Goal: Task Accomplishment & Management: Manage account settings

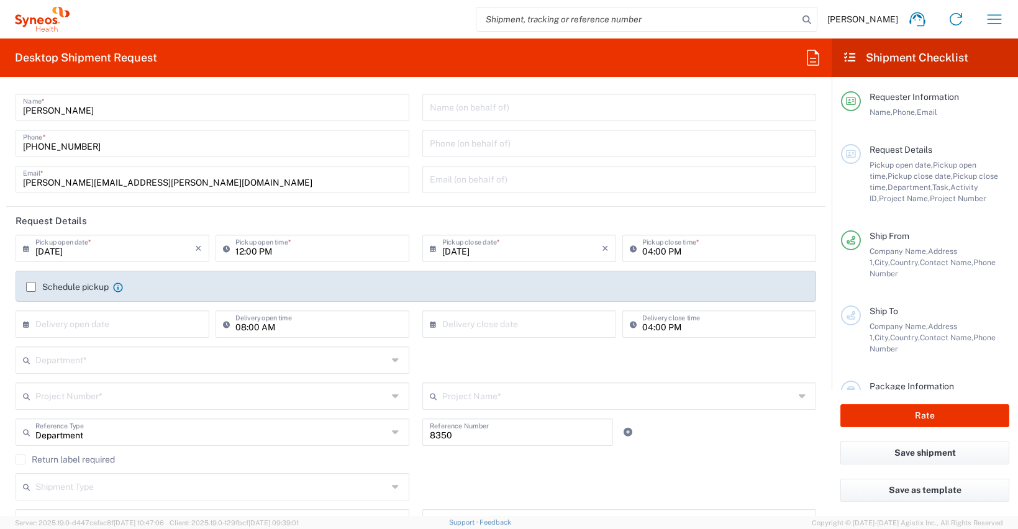
scroll to position [29, 0]
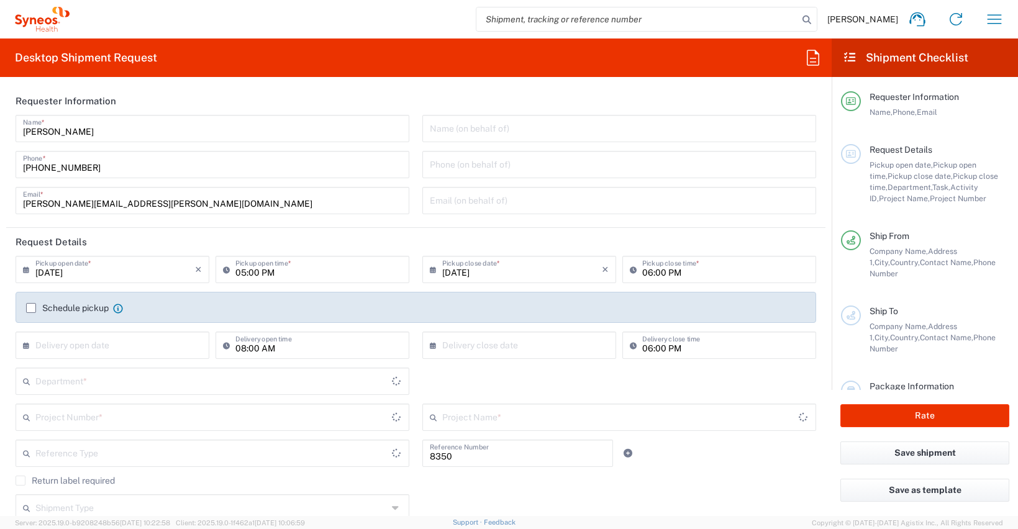
type input "Department"
type input "Comunidad de Madrid"
type input "Spain"
type input "Syneos Health Clinical Spain"
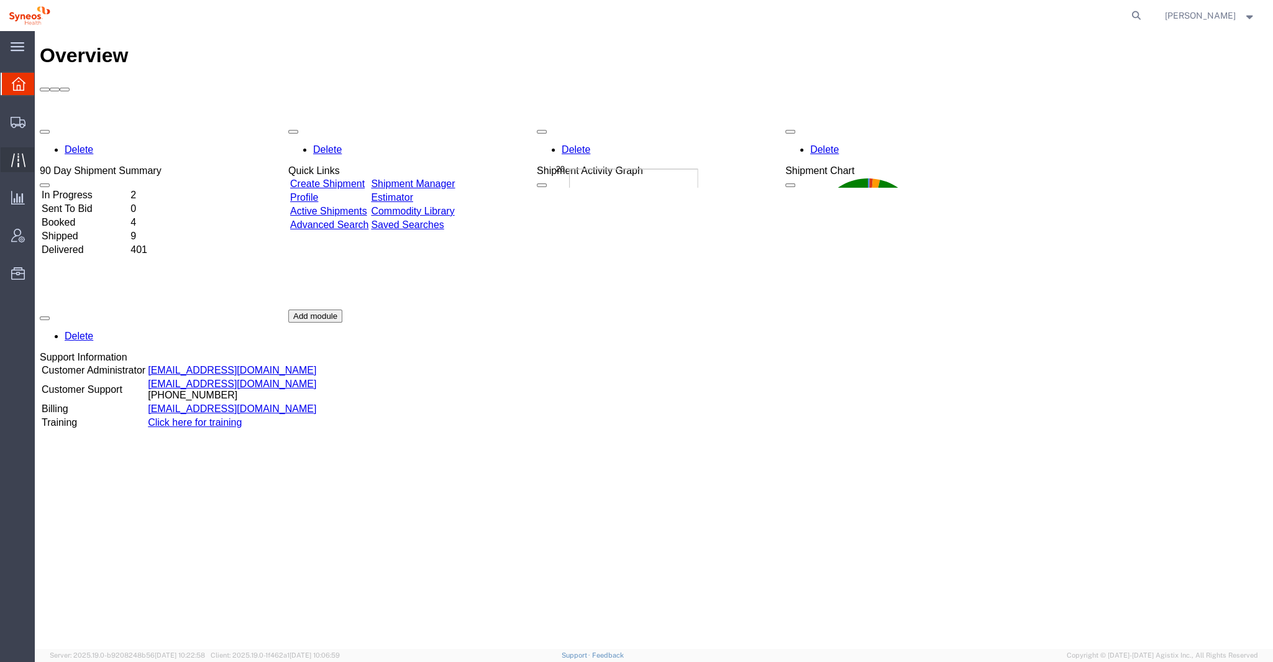
click at [25, 160] on div at bounding box center [18, 159] width 35 height 25
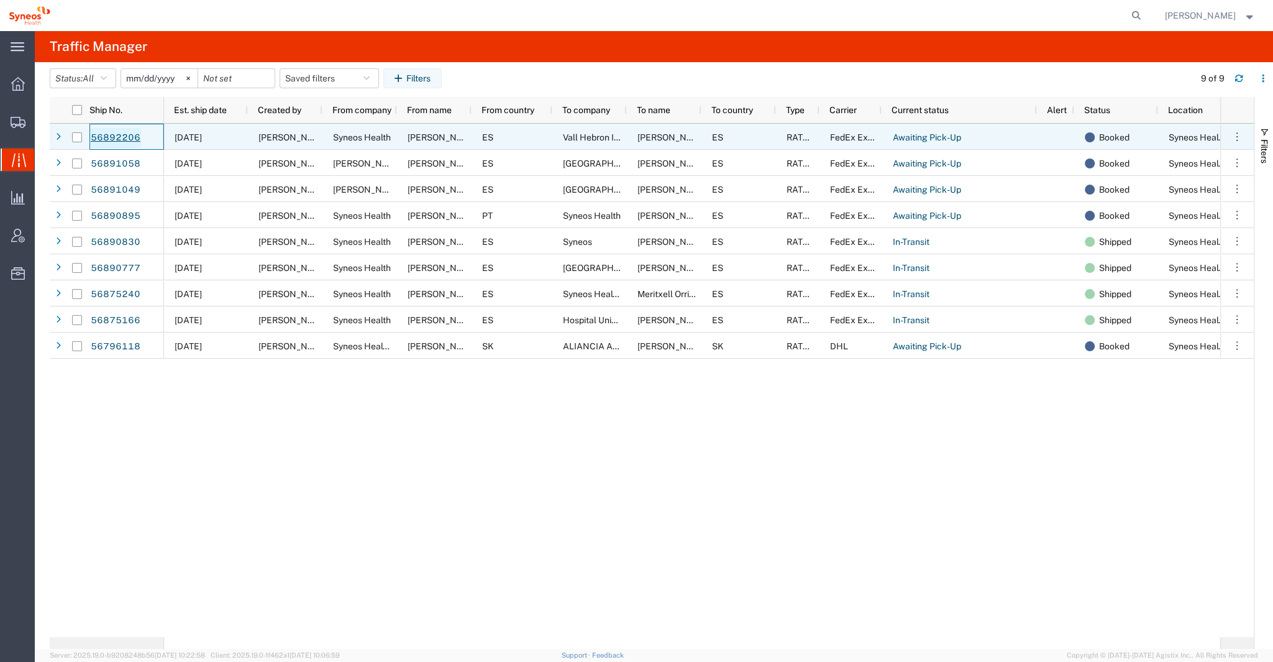
click at [130, 137] on link "56892206" at bounding box center [115, 138] width 51 height 20
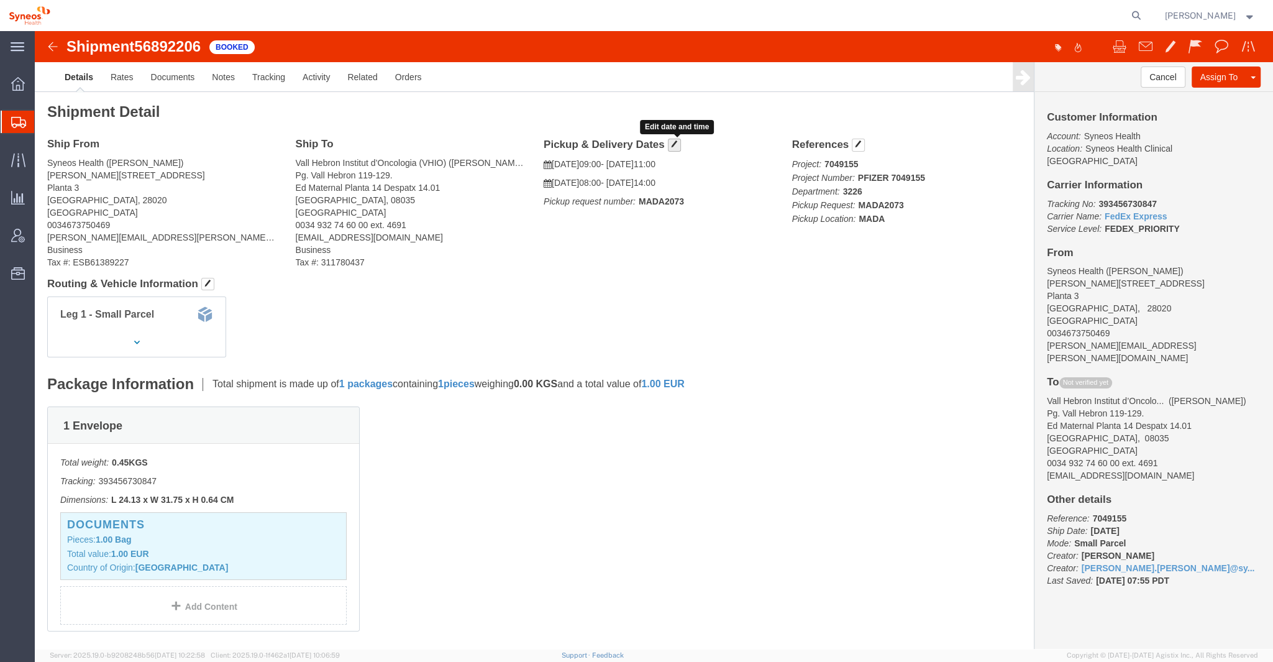
click span "button"
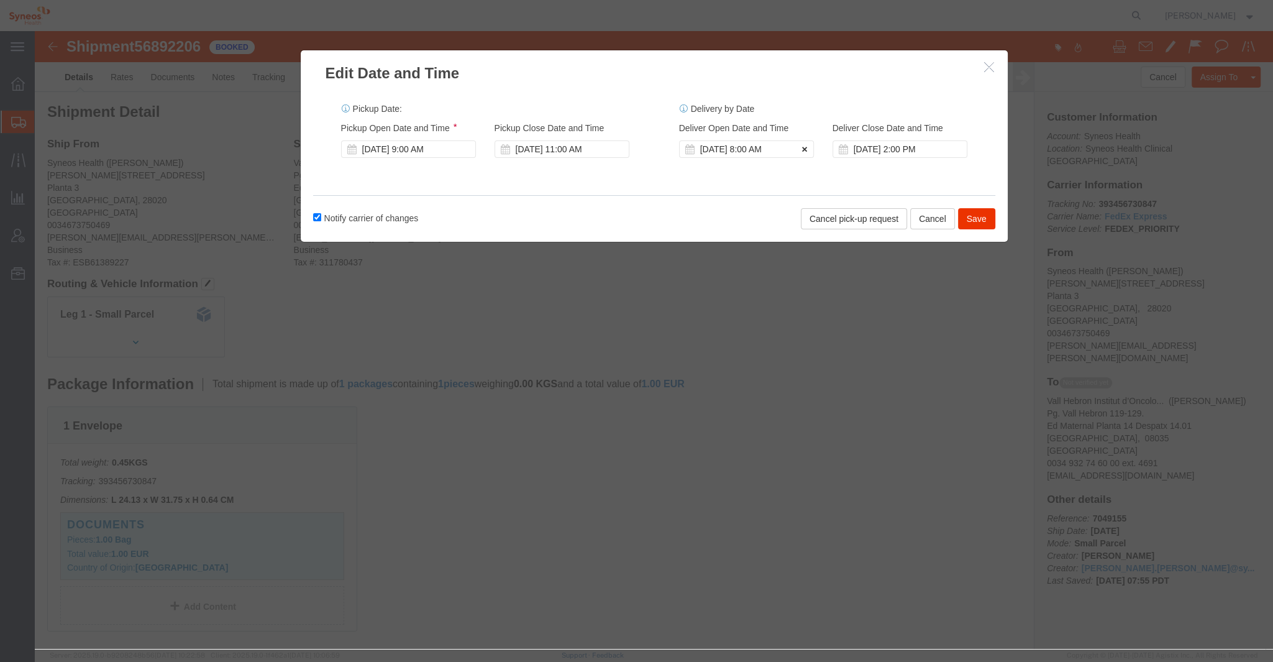
click icon
click button "Save"
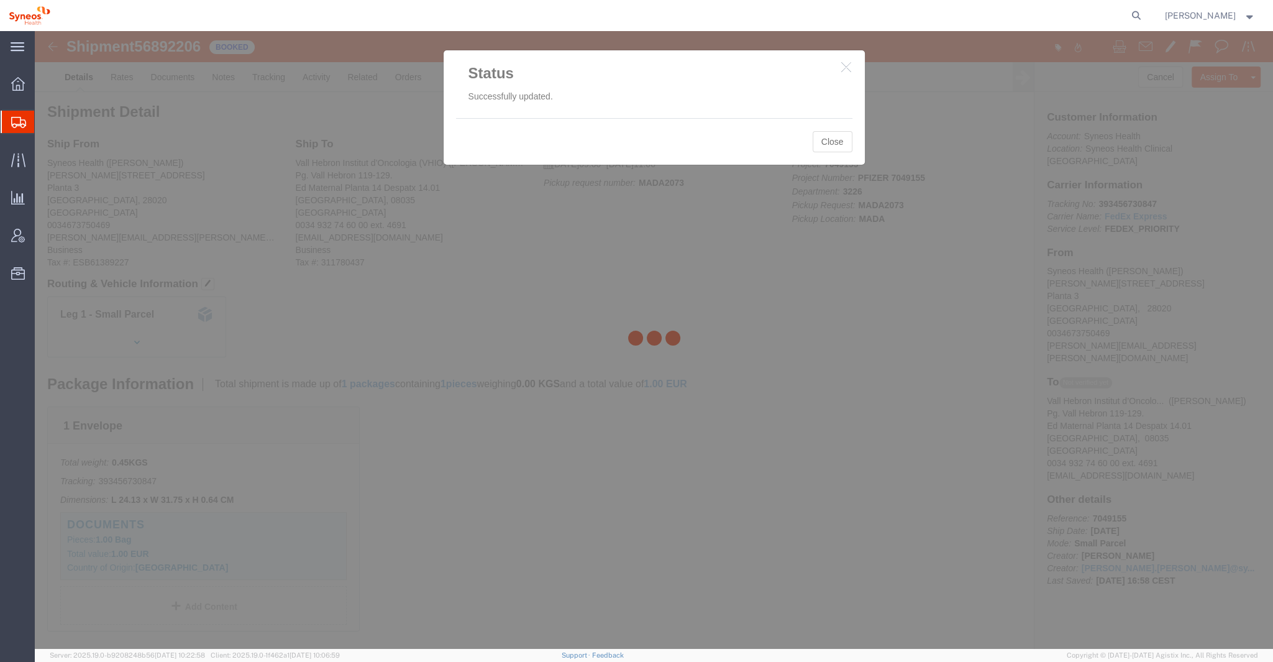
click at [834, 142] on div at bounding box center [654, 340] width 1238 height 618
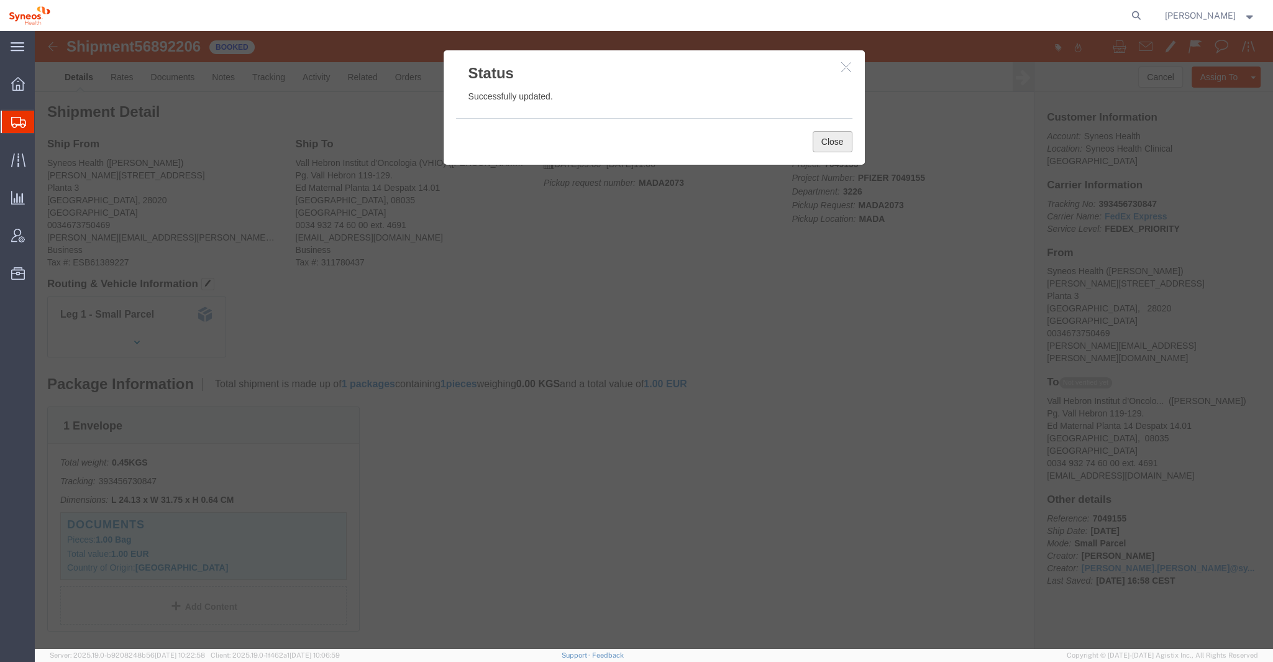
click button "Close"
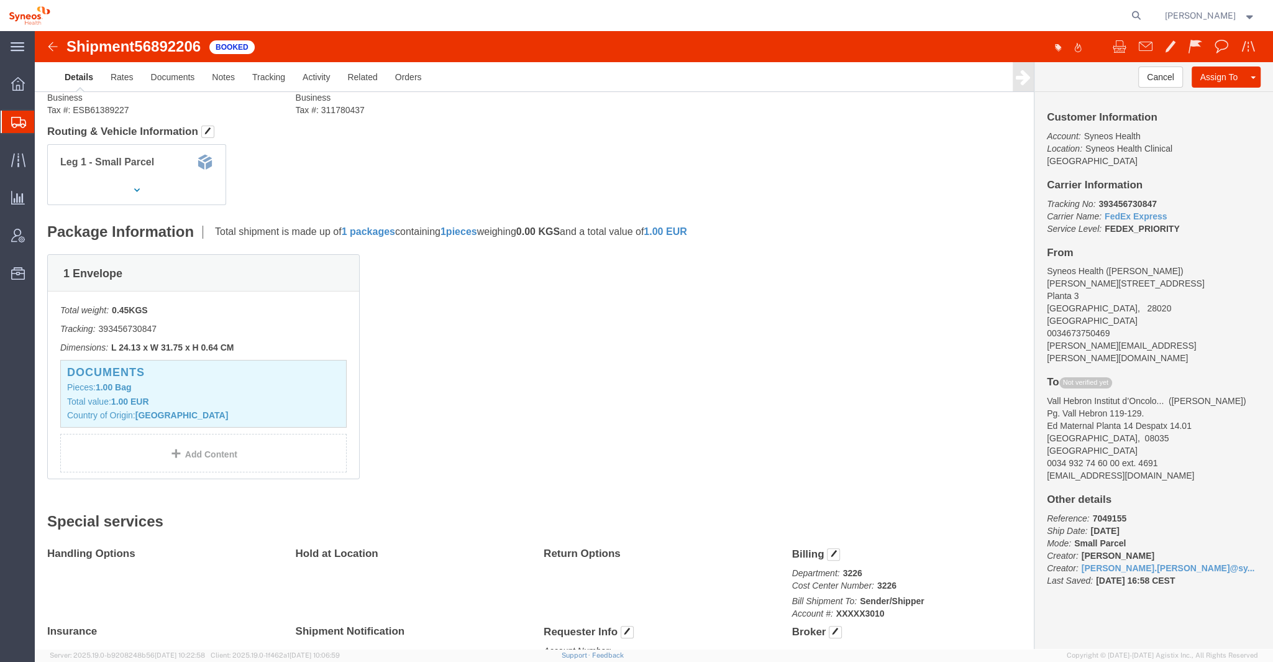
scroll to position [147, 0]
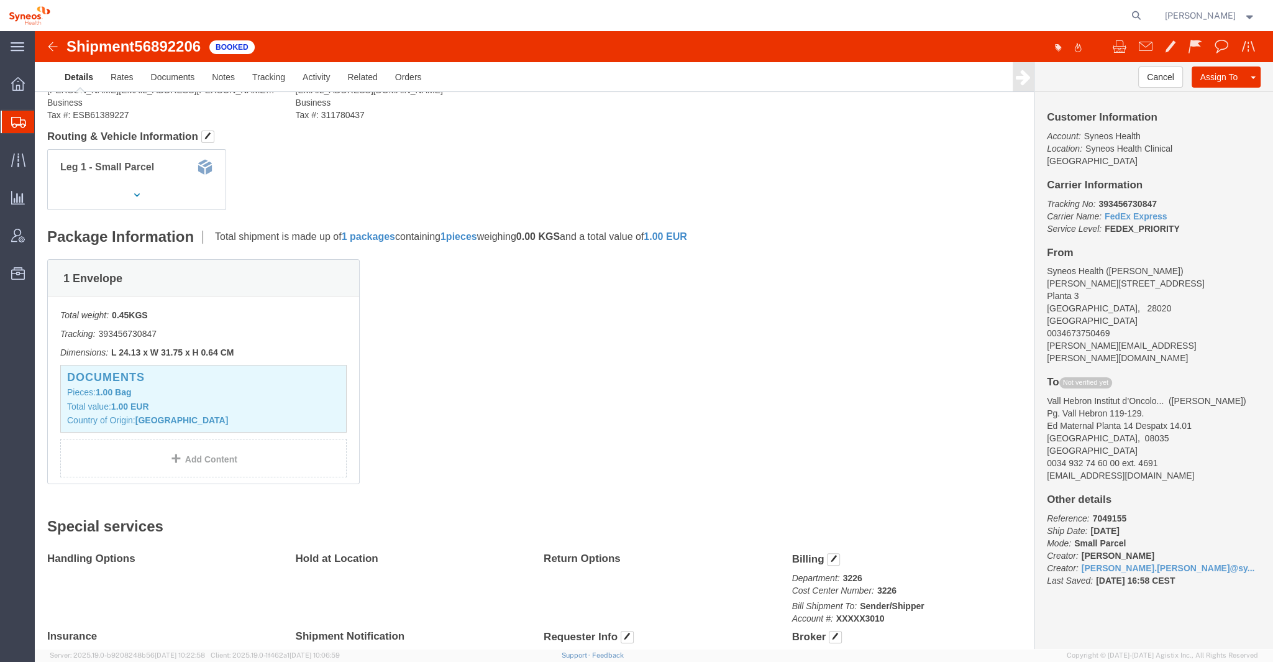
click b "L 24.13 x W 31.75 x H 0.64 CM"
click div "1 Envelope"
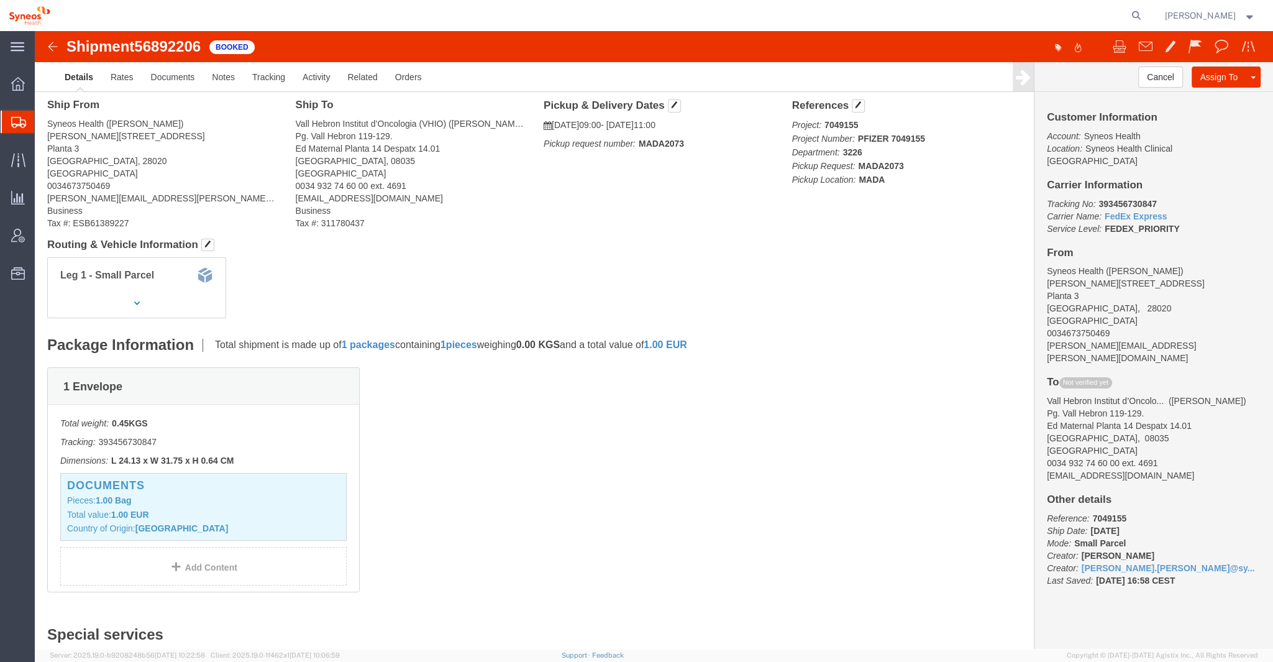
scroll to position [0, 0]
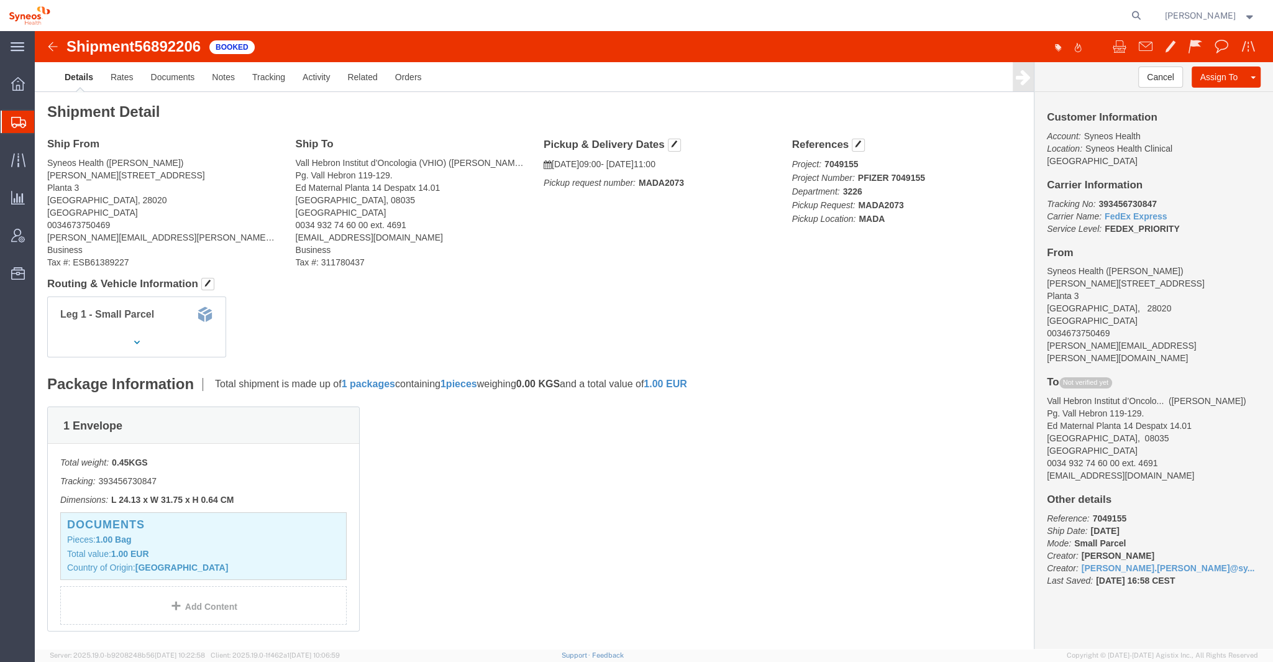
click div "Leg 1 - Small Parcel"
click link "Clone Shipment"
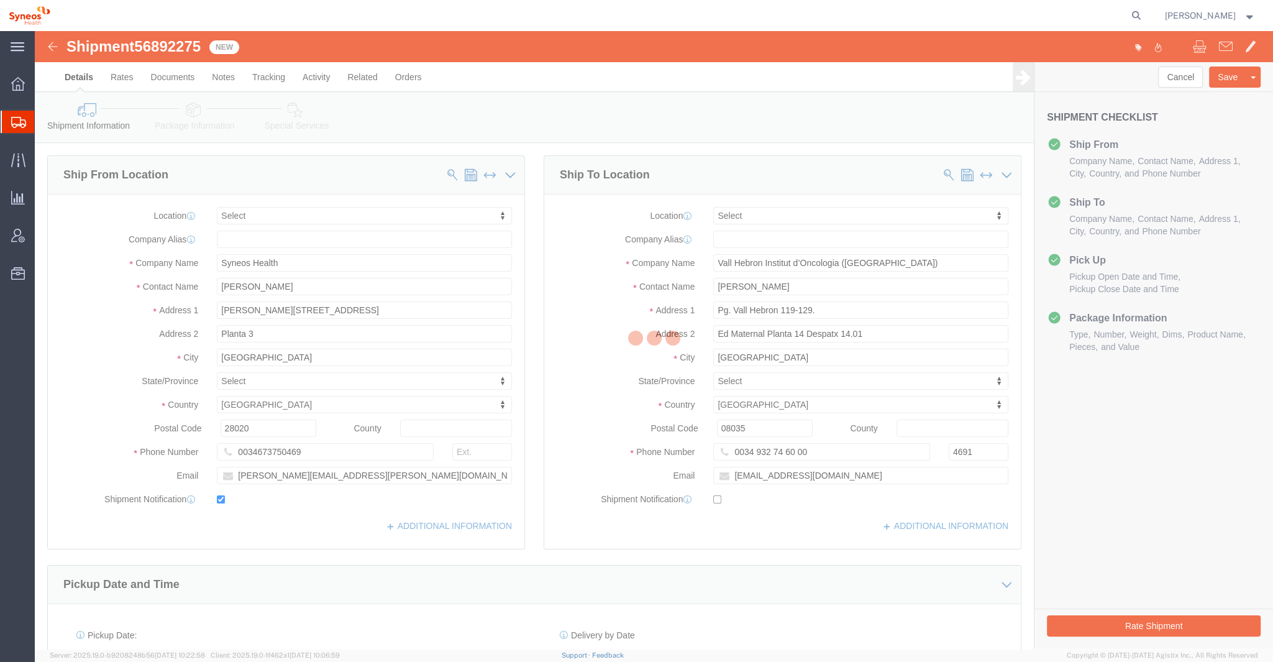
select select
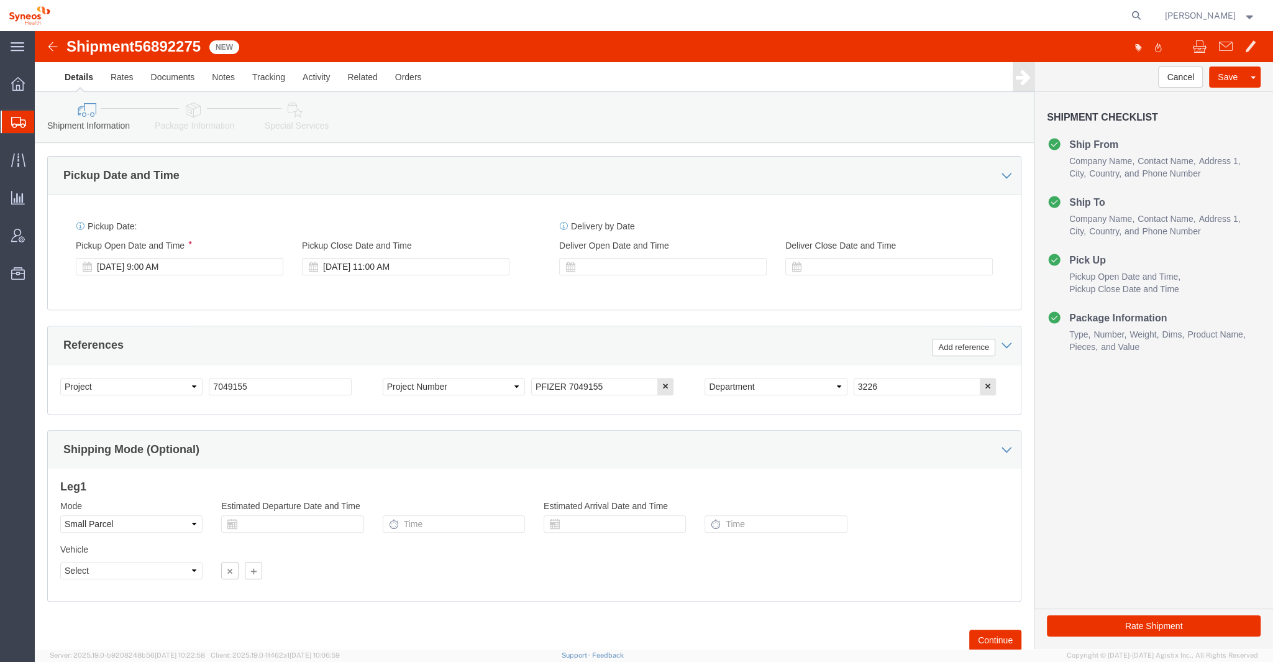
scroll to position [447, 0]
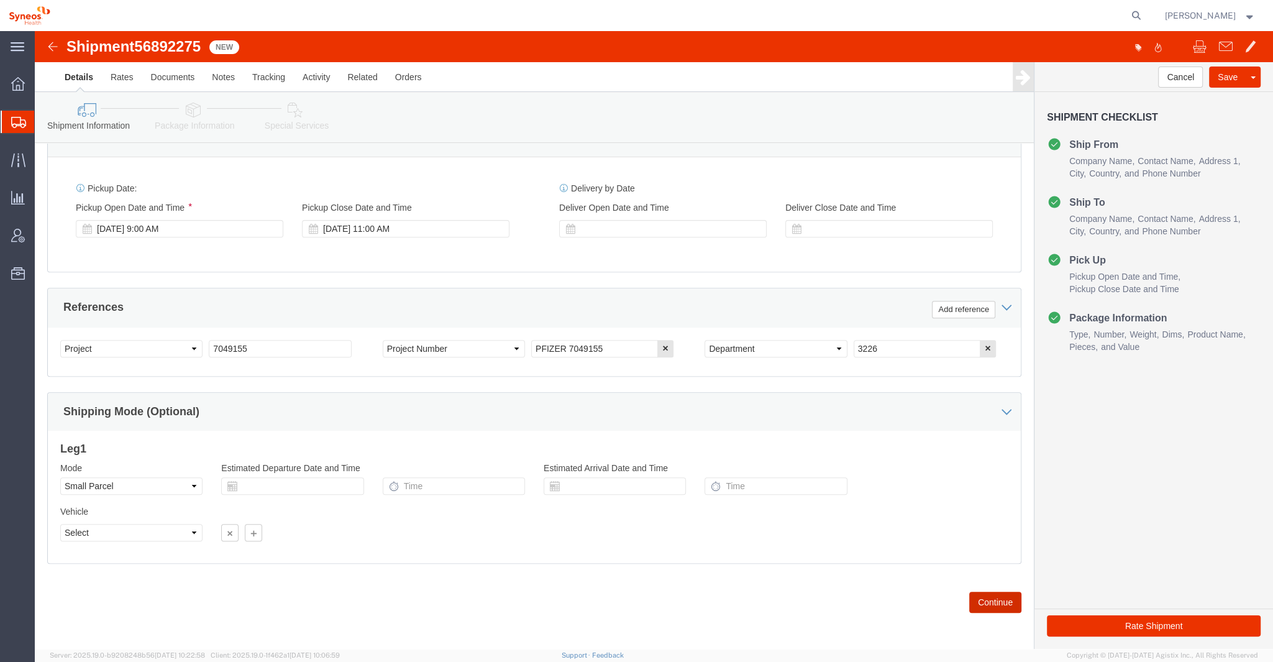
click button "Continue"
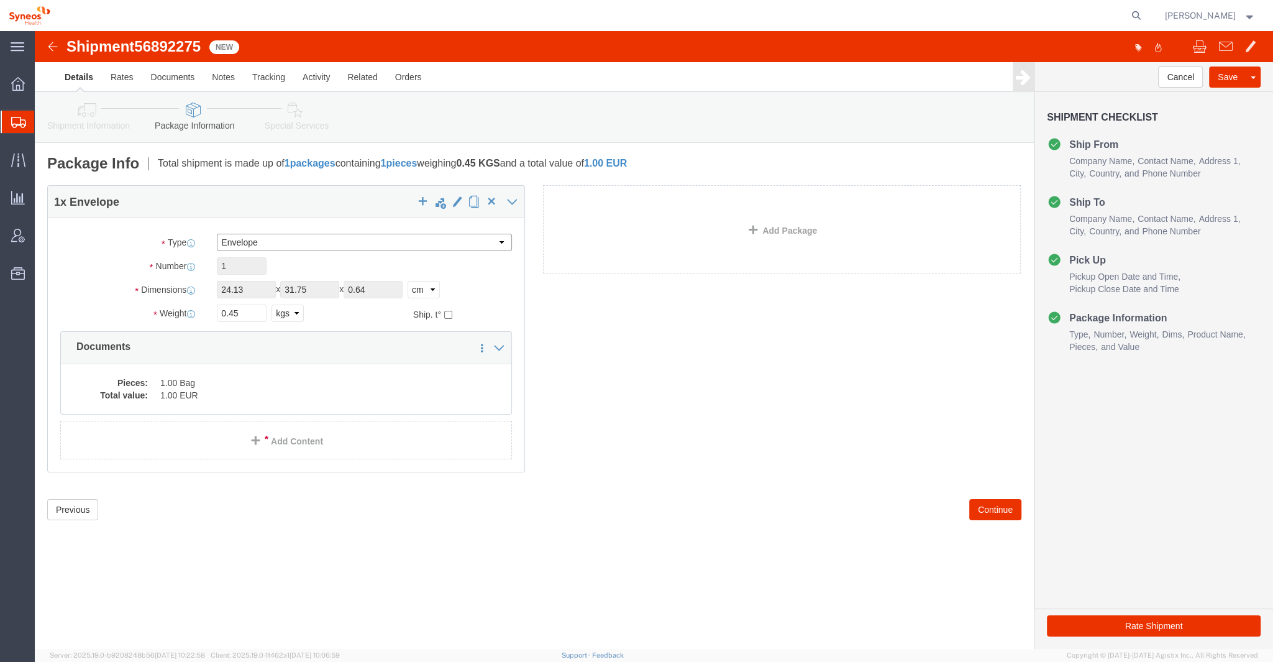
click select "Select Envelope Large Box Medium Box PAK Small Box Tube Vendor Box - 10kg Vendo…"
select select "LBX"
click select "Select Envelope Large Box Medium Box PAK Small Box Tube Vendor Box - 10kg Vendo…"
type input "17.50"
type input "12.50"
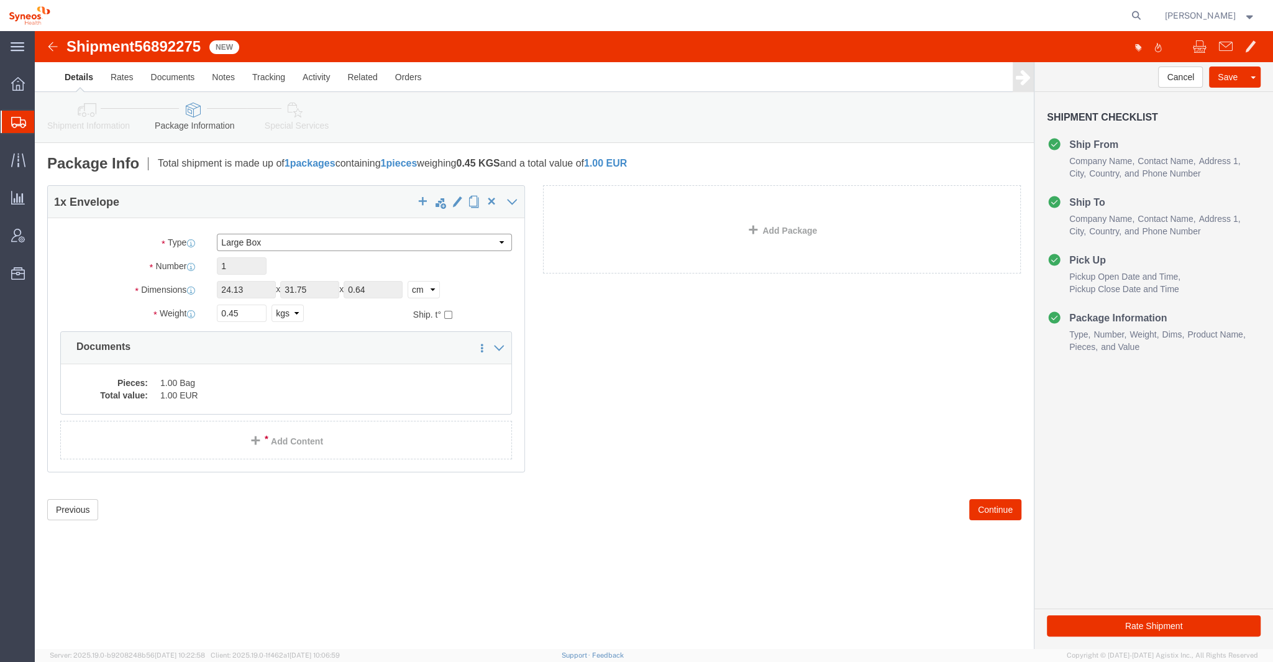
type input "3.00"
select select "IN"
click button "Continue"
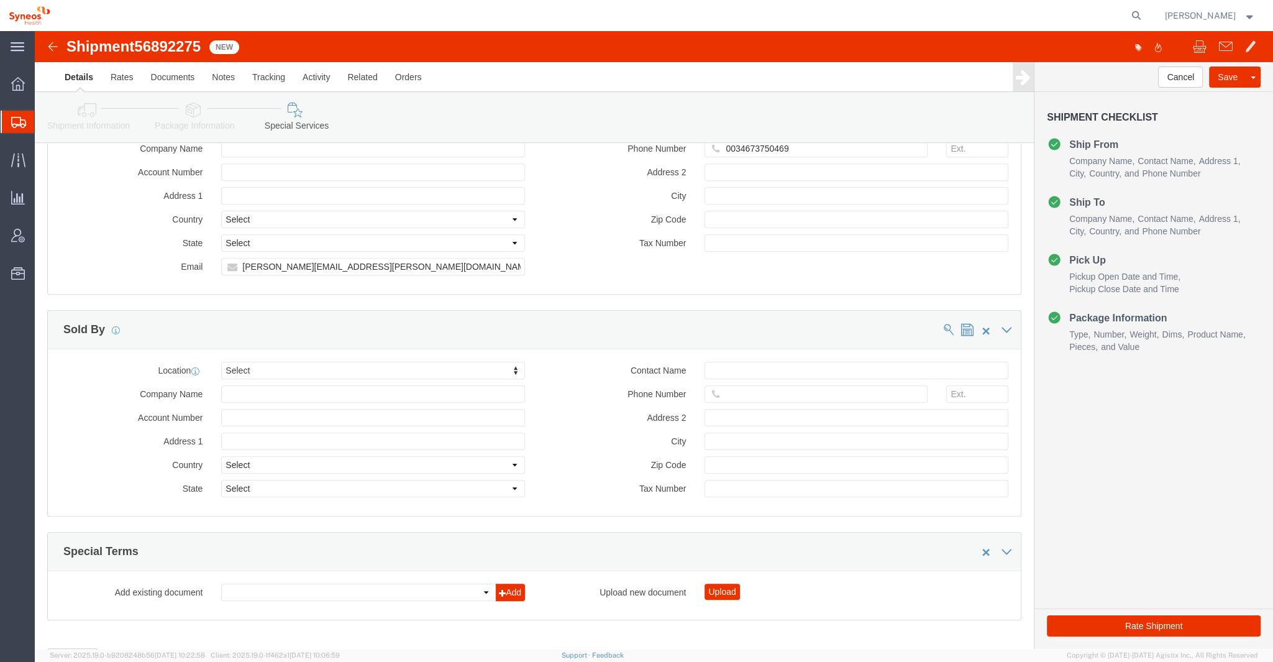
scroll to position [1168, 0]
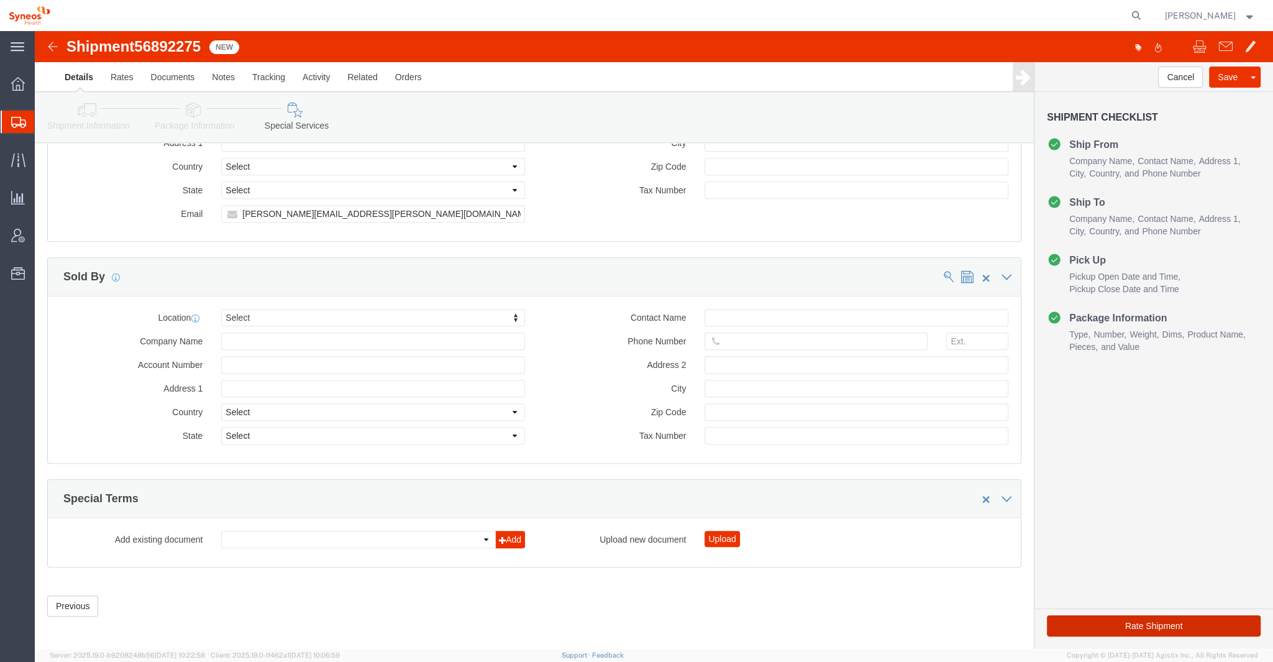
click button "Rate Shipment"
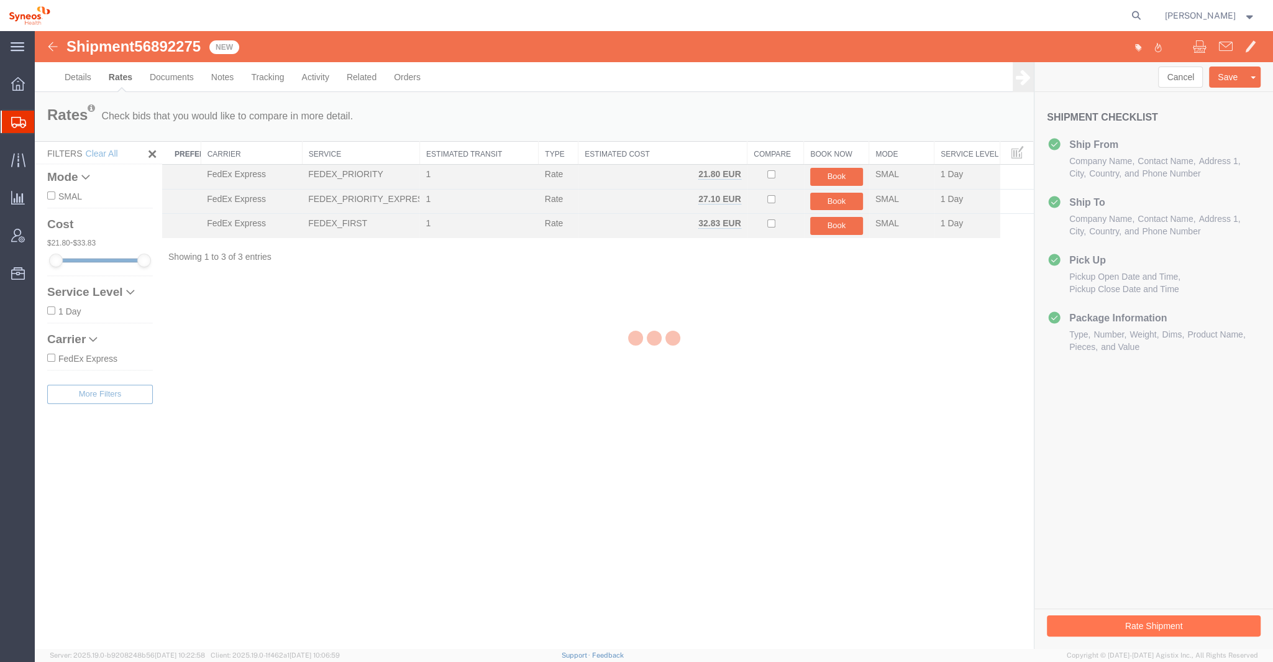
scroll to position [0, 0]
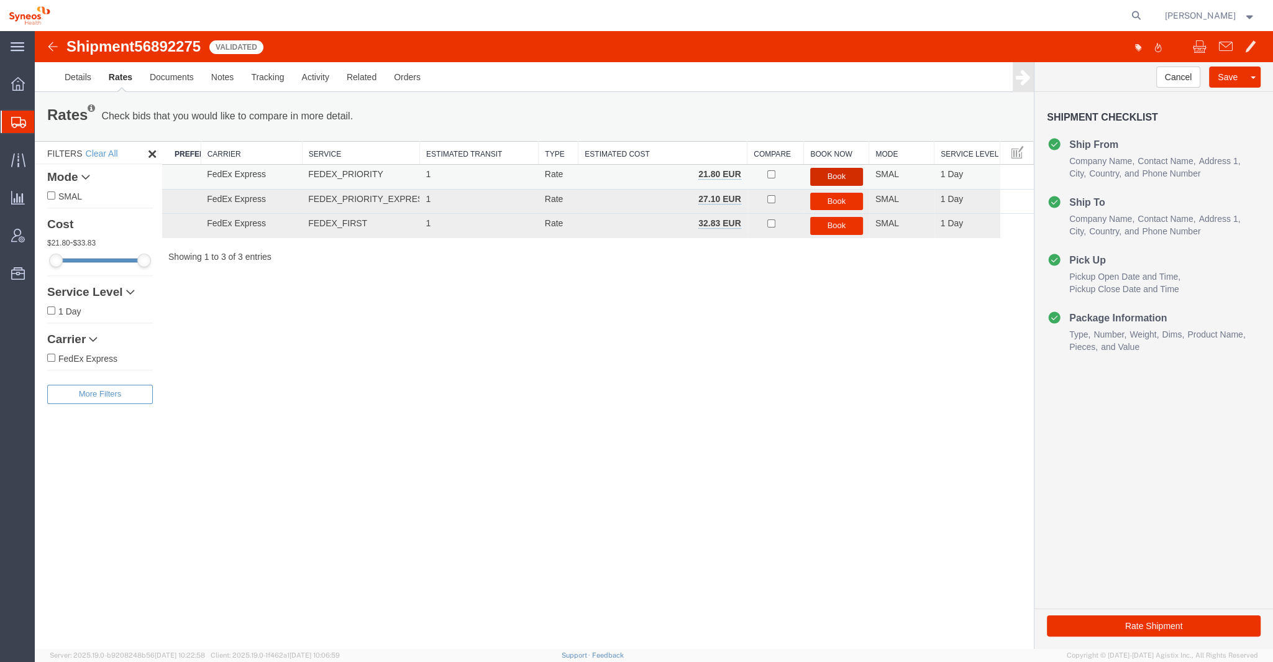
click at [829, 175] on button "Book" at bounding box center [836, 177] width 53 height 18
click at [841, 176] on button "Book" at bounding box center [836, 177] width 53 height 18
click at [513, 395] on div "Shipment 56892275 3 of 3 Validated Details Rates Documents Notes Tracking Activ…" at bounding box center [654, 340] width 1238 height 618
click at [89, 77] on link "Details" at bounding box center [78, 77] width 44 height 30
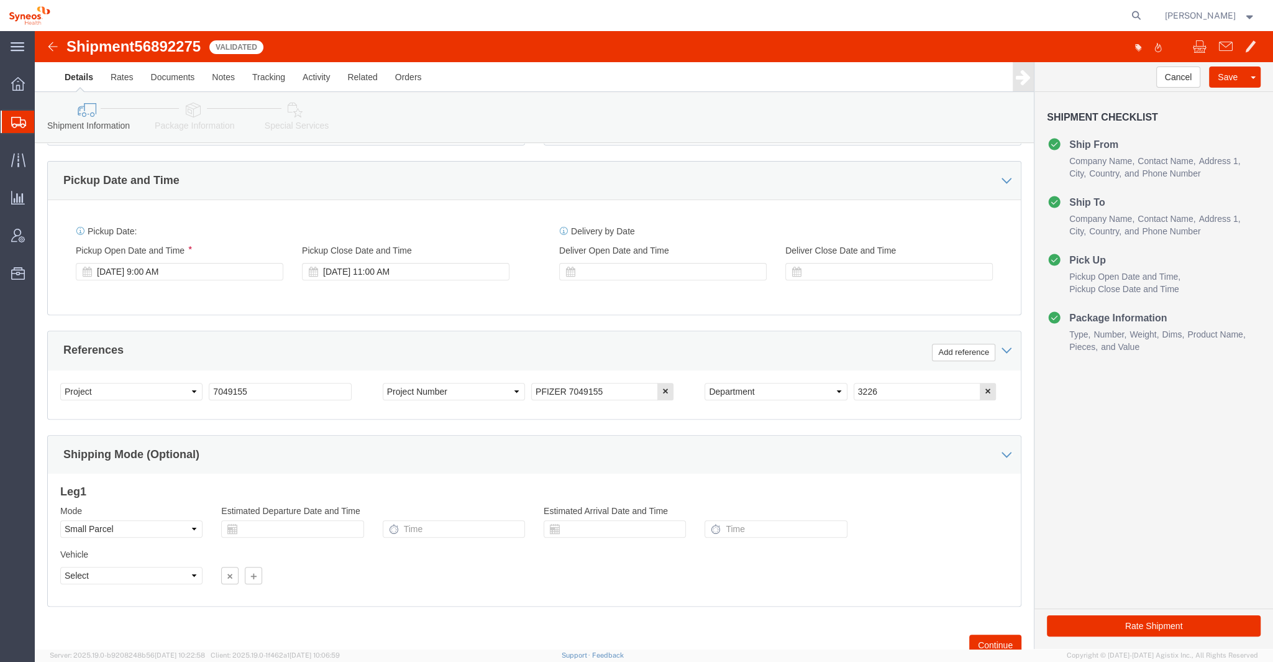
scroll to position [447, 0]
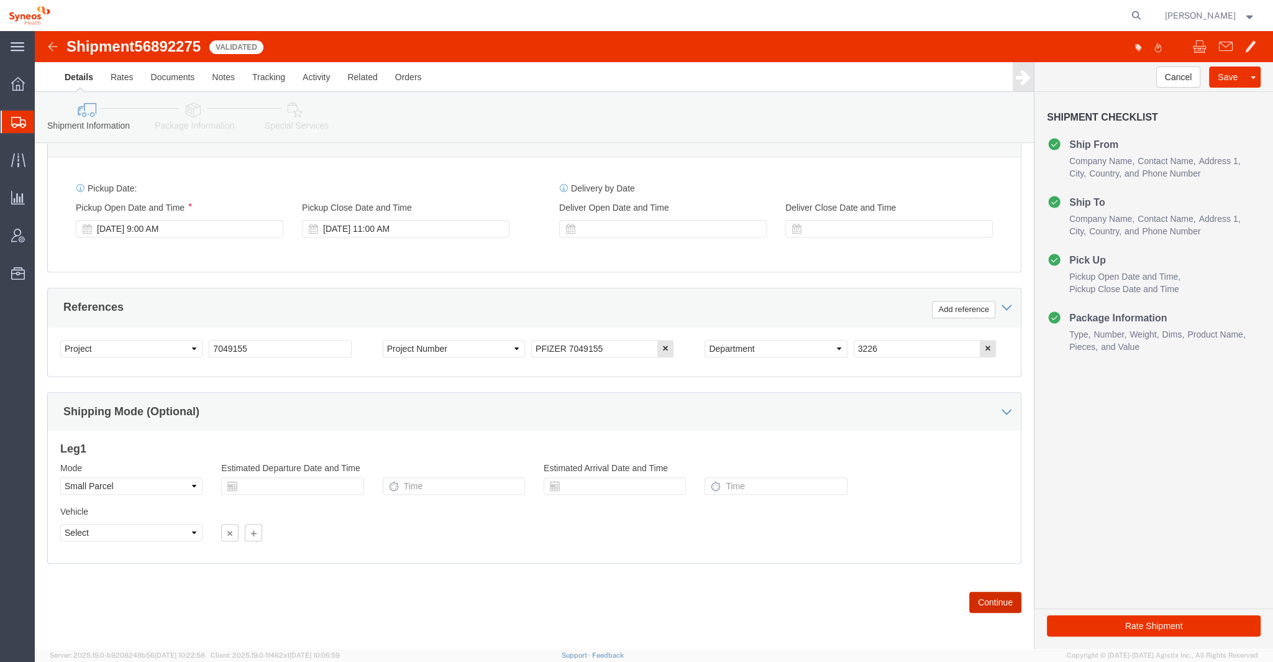
click button "Continue"
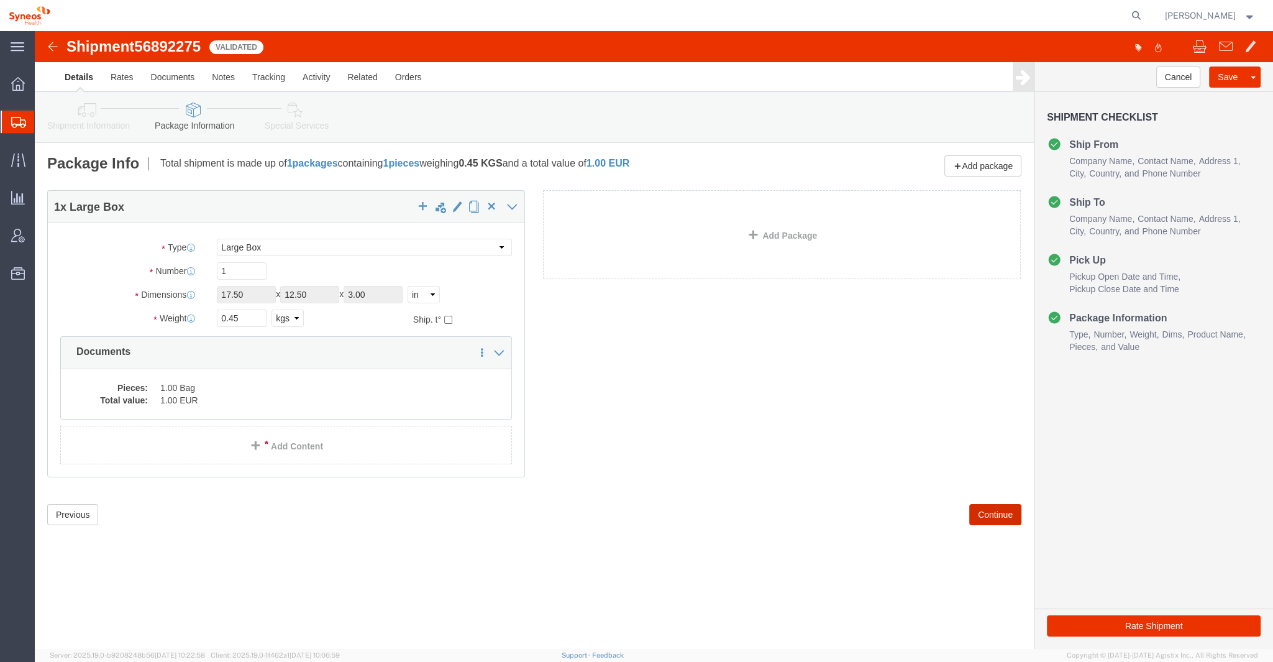
scroll to position [0, 0]
drag, startPoint x: 216, startPoint y: 288, endPoint x: 169, endPoint y: 286, distance: 46.6
click div "Weight 0.45 Select kgs lbs Ship. t°"
type input "1"
click button "Continue"
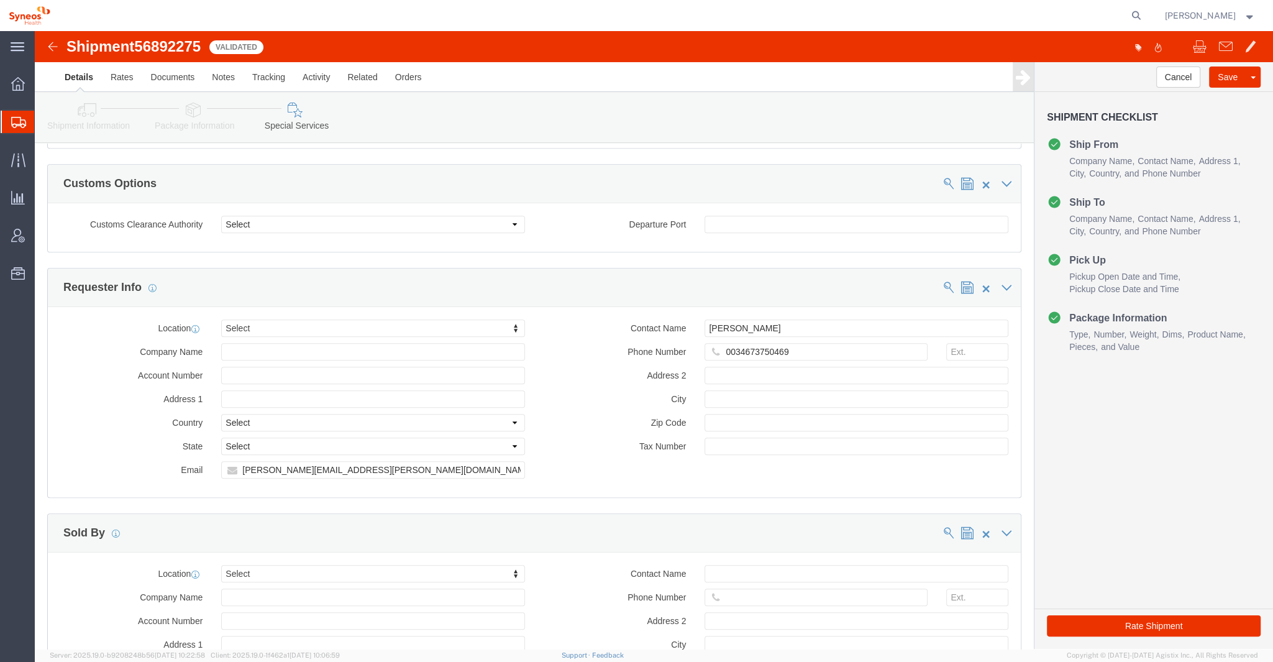
scroll to position [1168, 0]
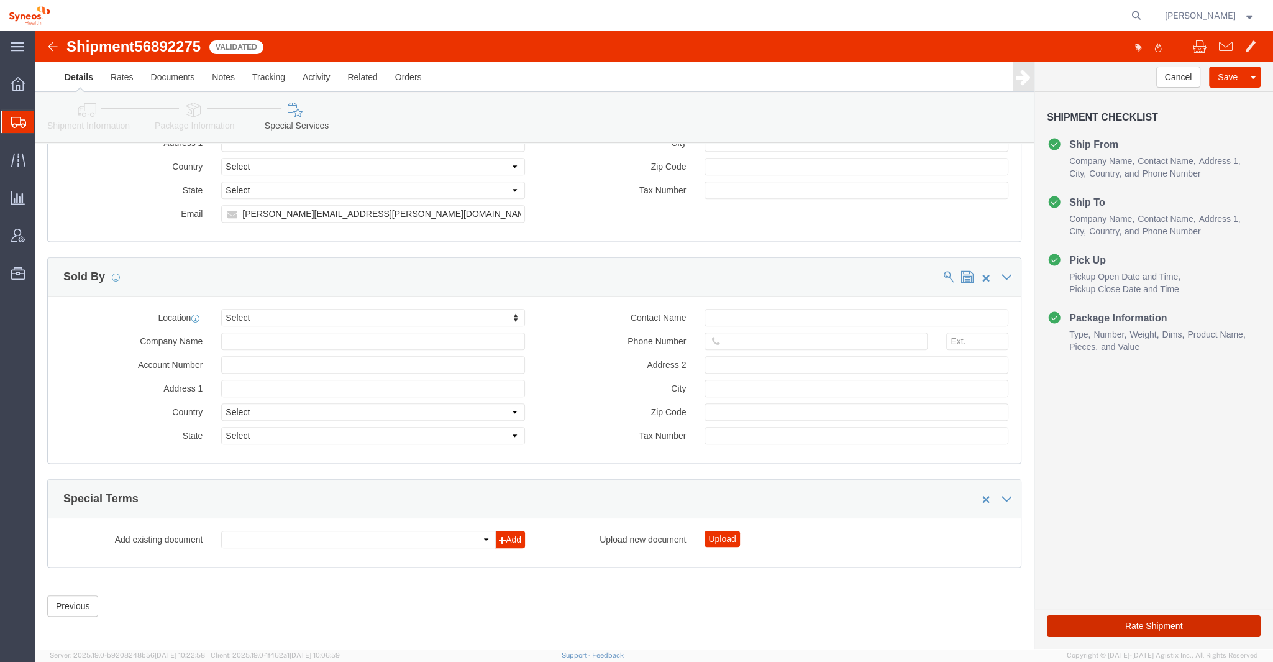
click button "Rate Shipment"
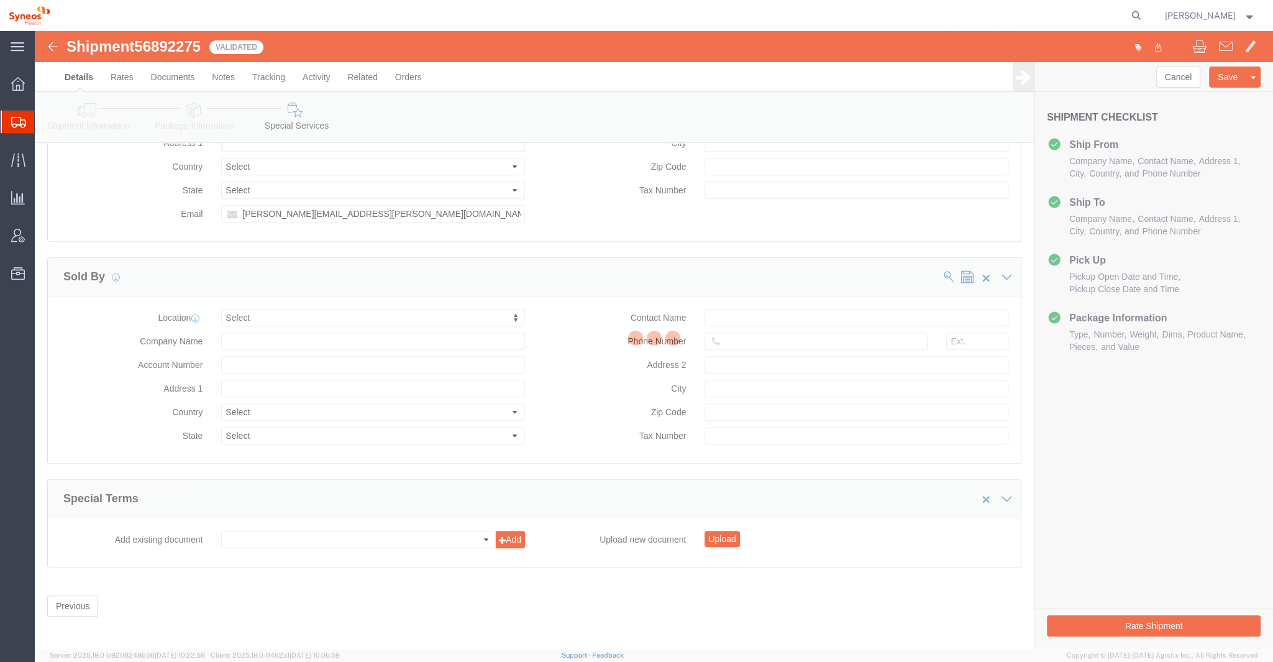
scroll to position [0, 0]
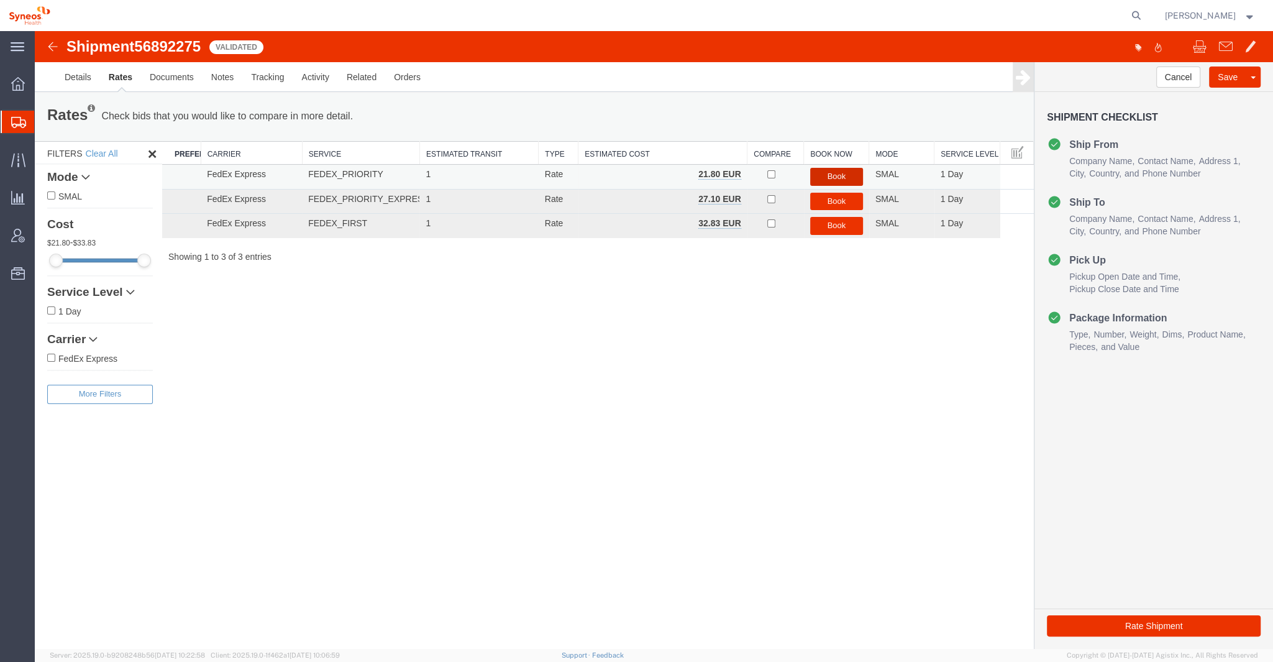
click at [835, 173] on button "Book" at bounding box center [836, 177] width 53 height 18
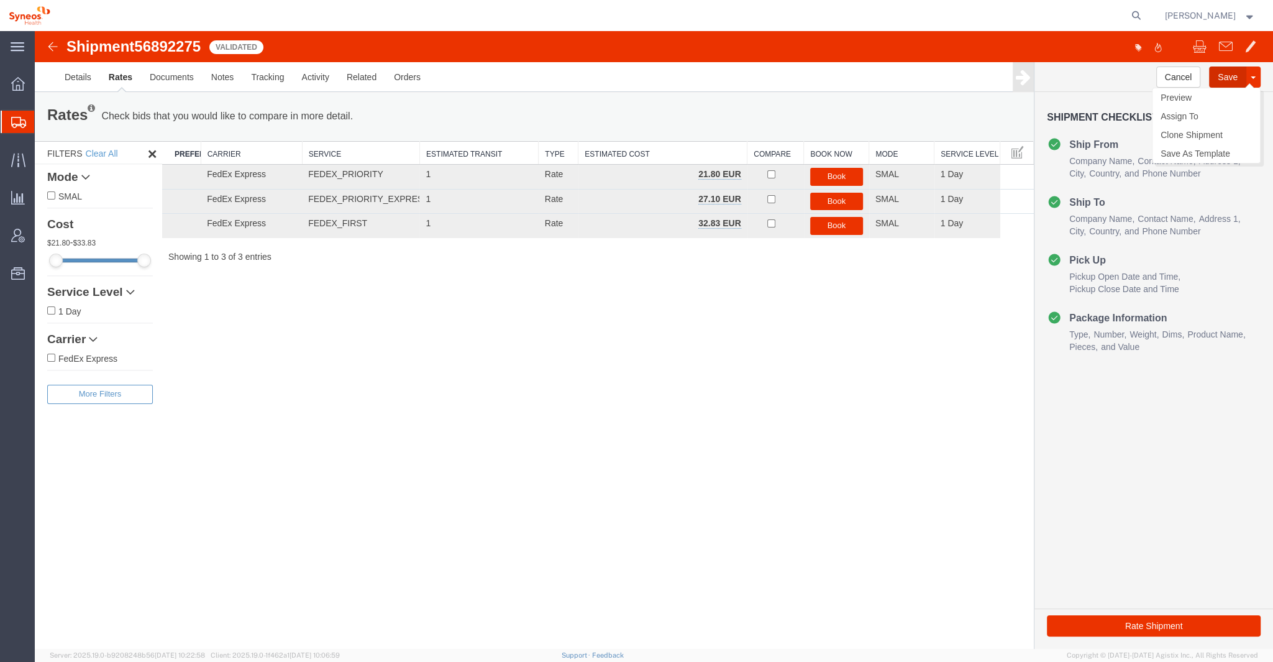
click at [1239, 76] on button "Save" at bounding box center [1227, 76] width 37 height 21
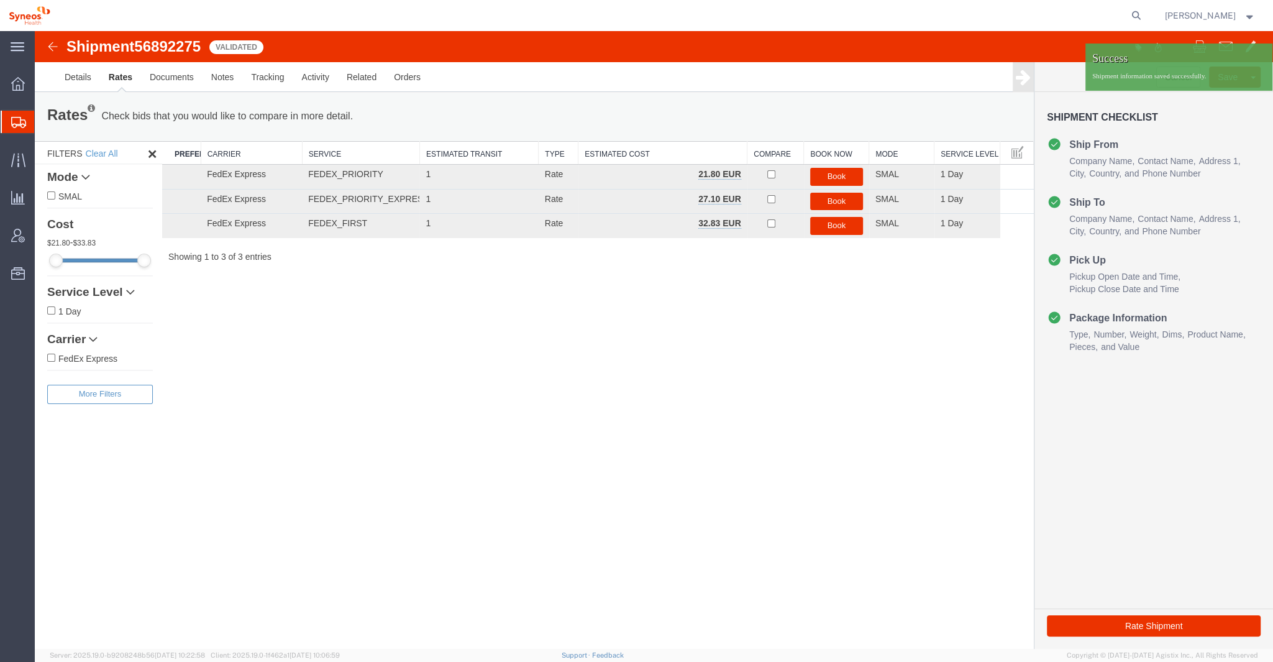
click at [1208, 137] on li "Ship From Company Name Contact Name Address 1 City State/Province Country Posta…" at bounding box center [1154, 158] width 214 height 43
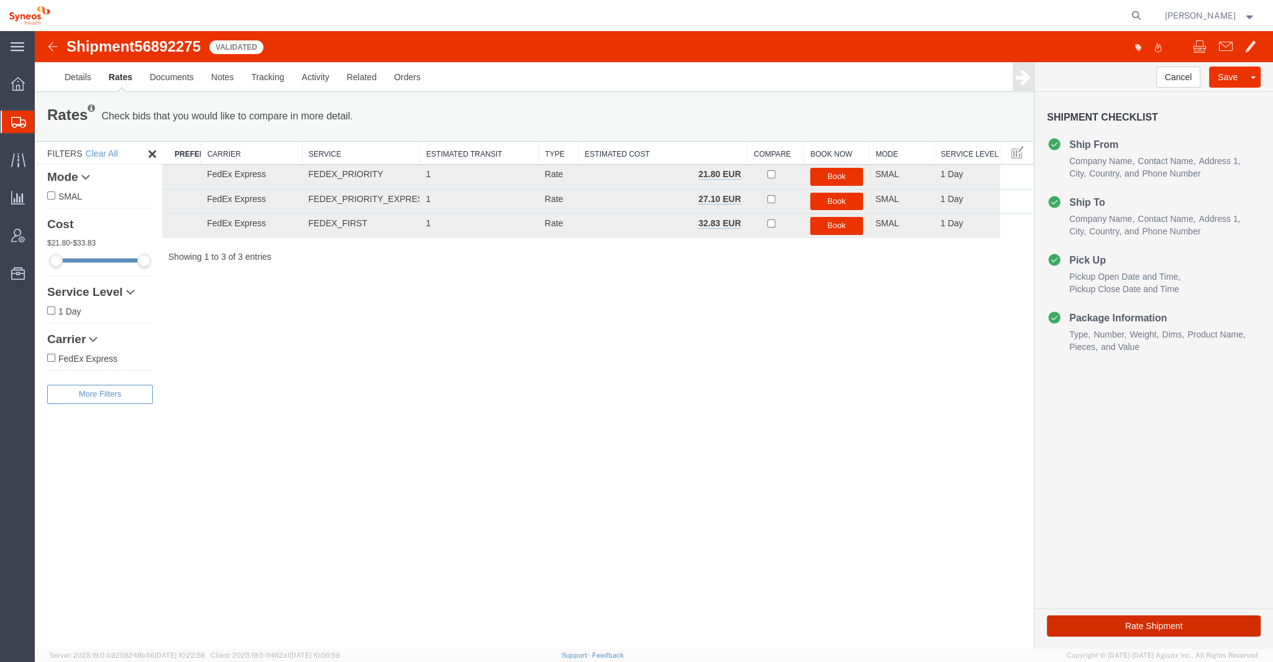
click at [1158, 624] on button "Rate Shipment" at bounding box center [1154, 625] width 214 height 21
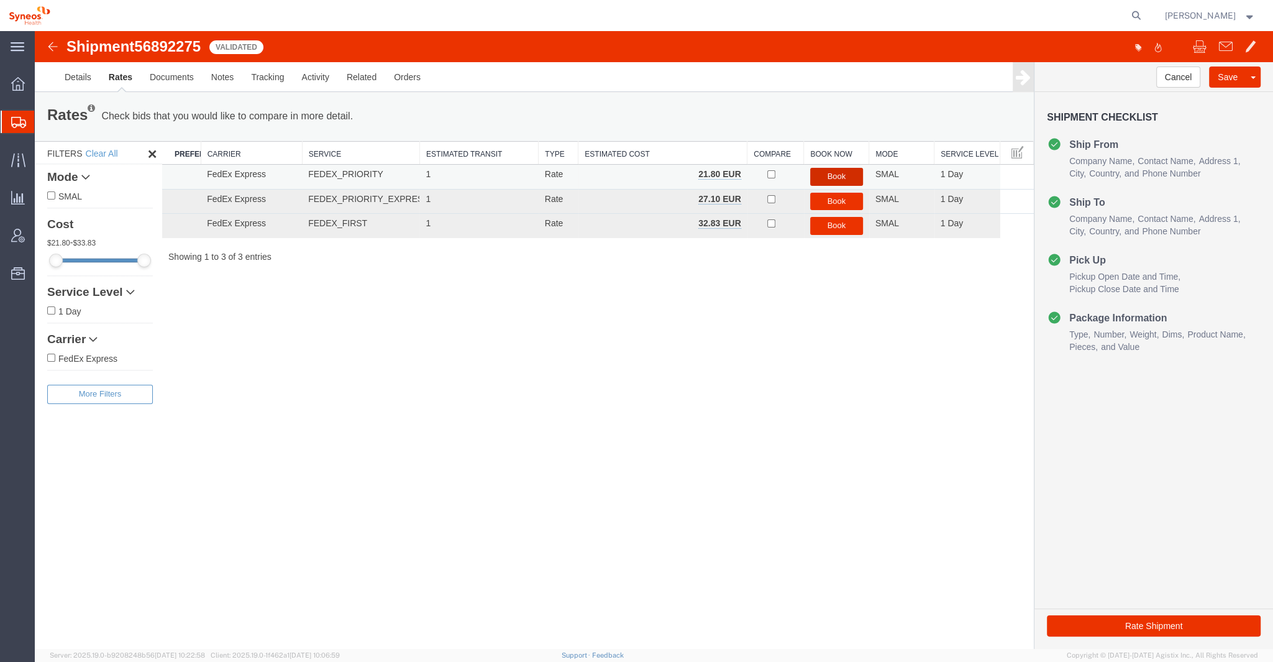
click at [841, 175] on button "Book" at bounding box center [836, 177] width 53 height 18
click at [81, 77] on link "Details" at bounding box center [78, 77] width 44 height 30
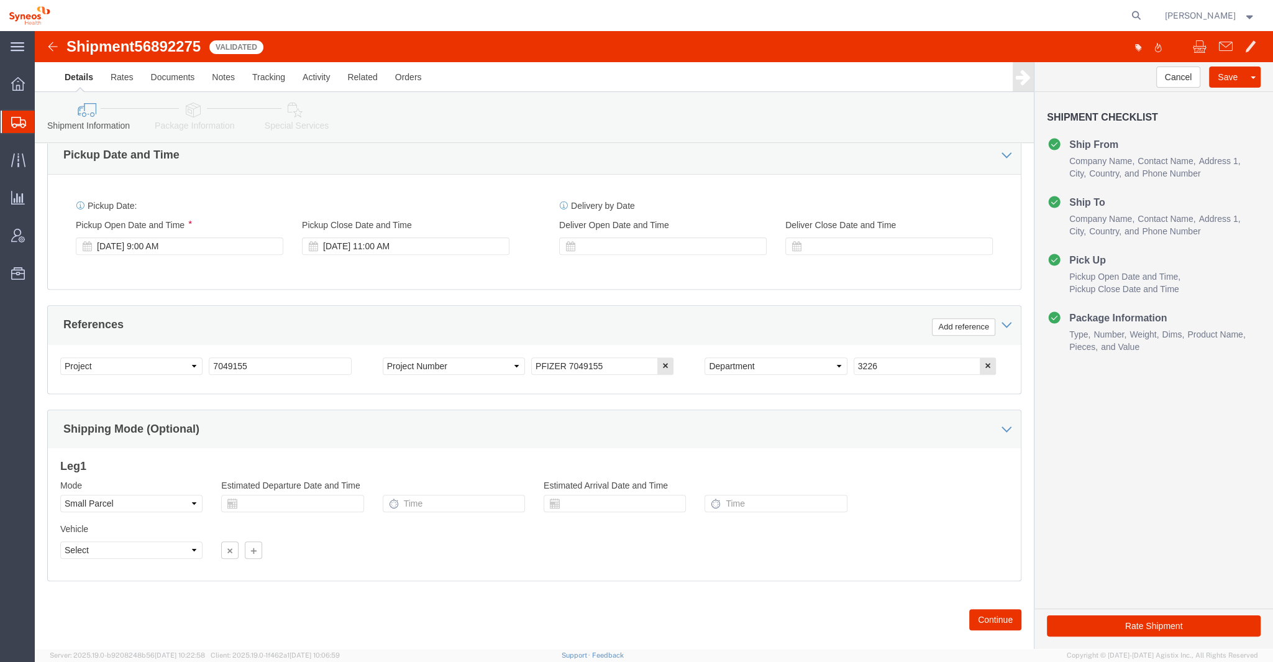
scroll to position [440, 0]
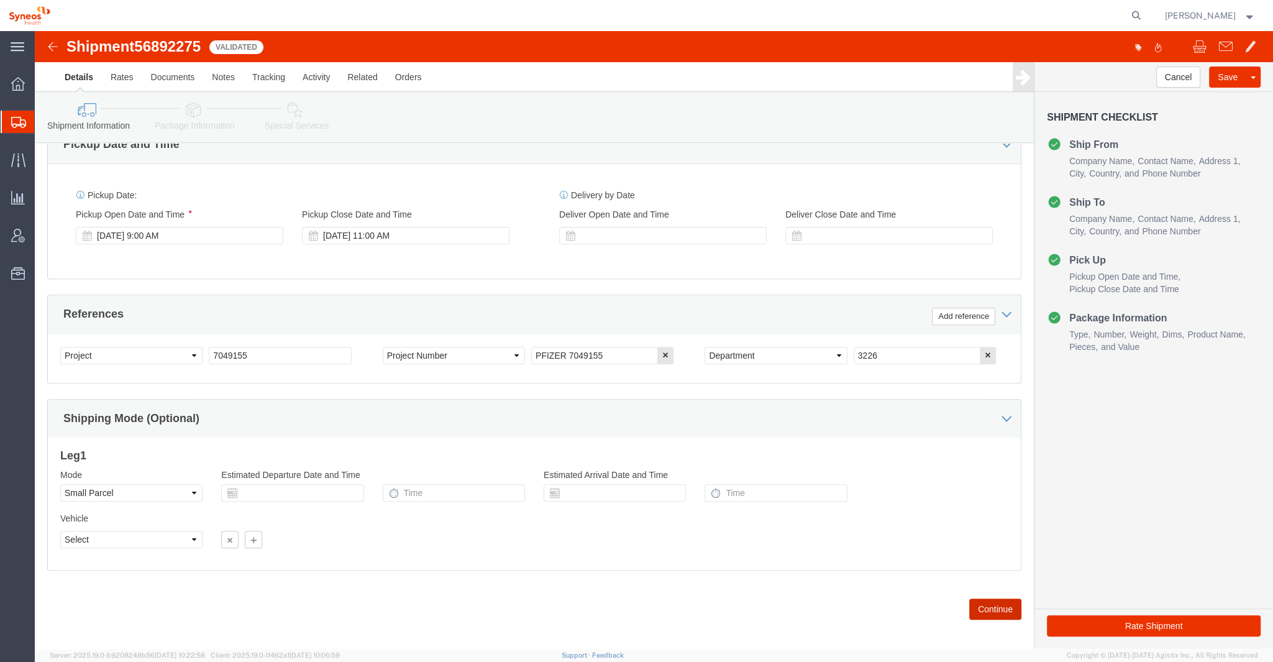
click button "Continue"
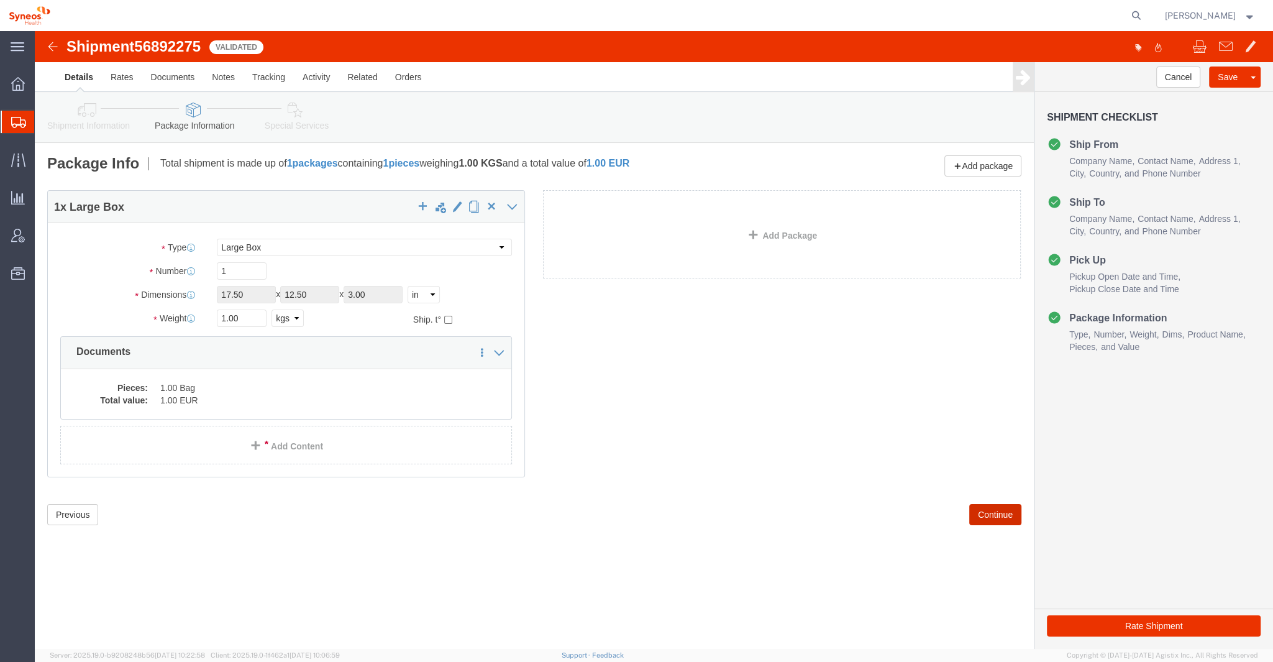
scroll to position [0, 0]
click select "Select cm ft in"
select select "CM"
click select "Select cm ft in"
type input "44.45"
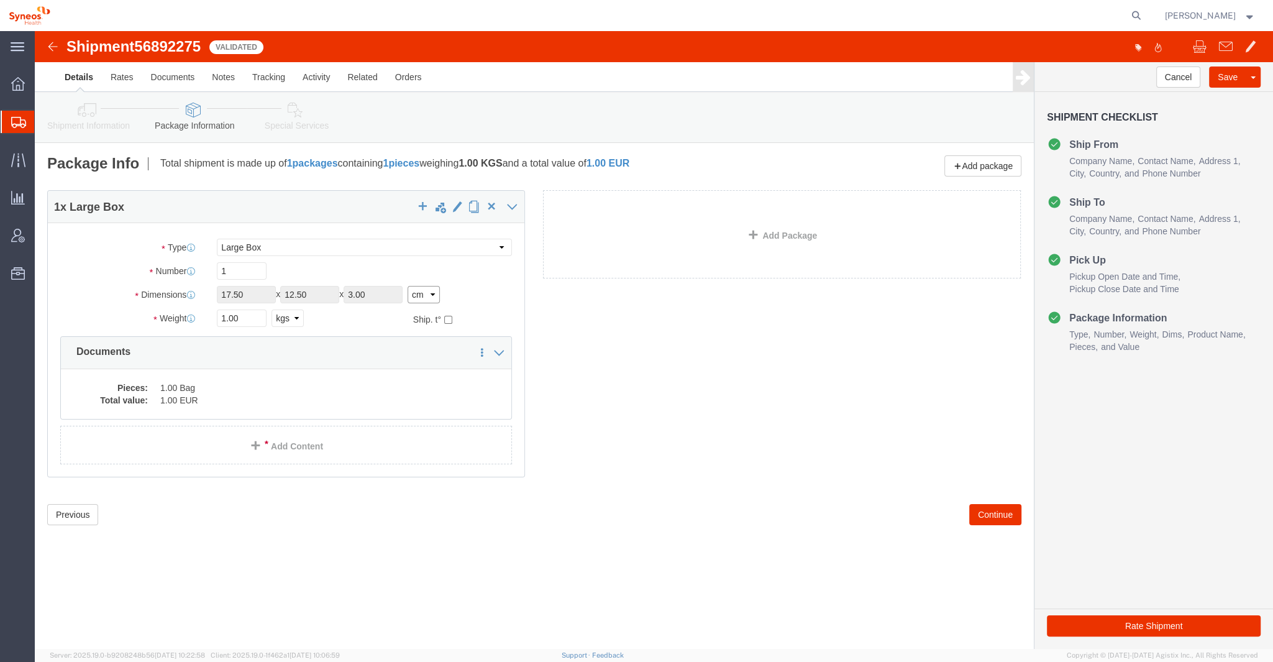
type input "31.75"
type input "7.62"
click button "Continue"
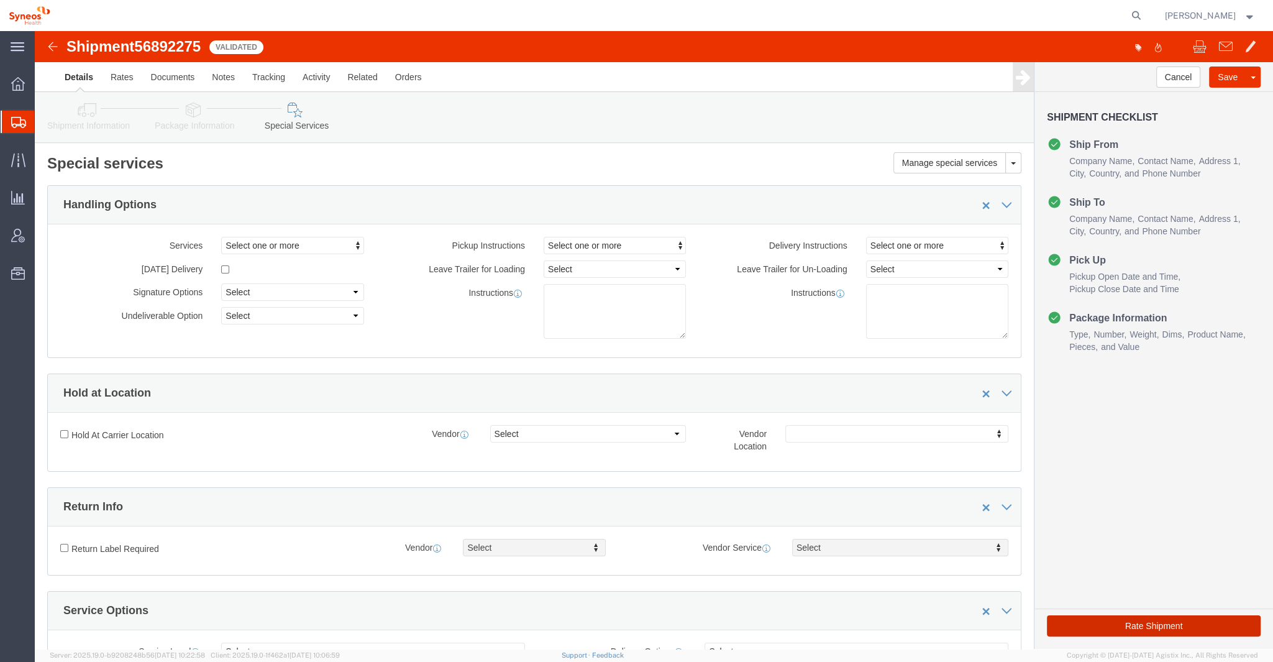
click button "Rate Shipment"
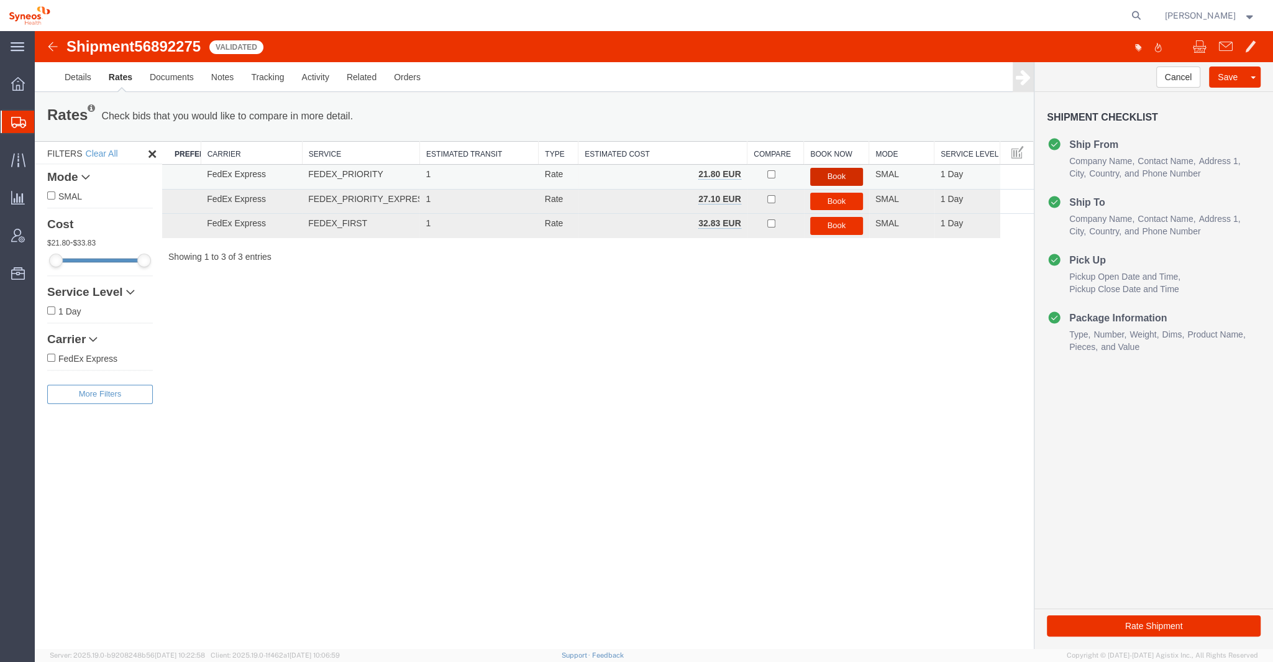
click at [851, 173] on button "Book" at bounding box center [836, 177] width 53 height 18
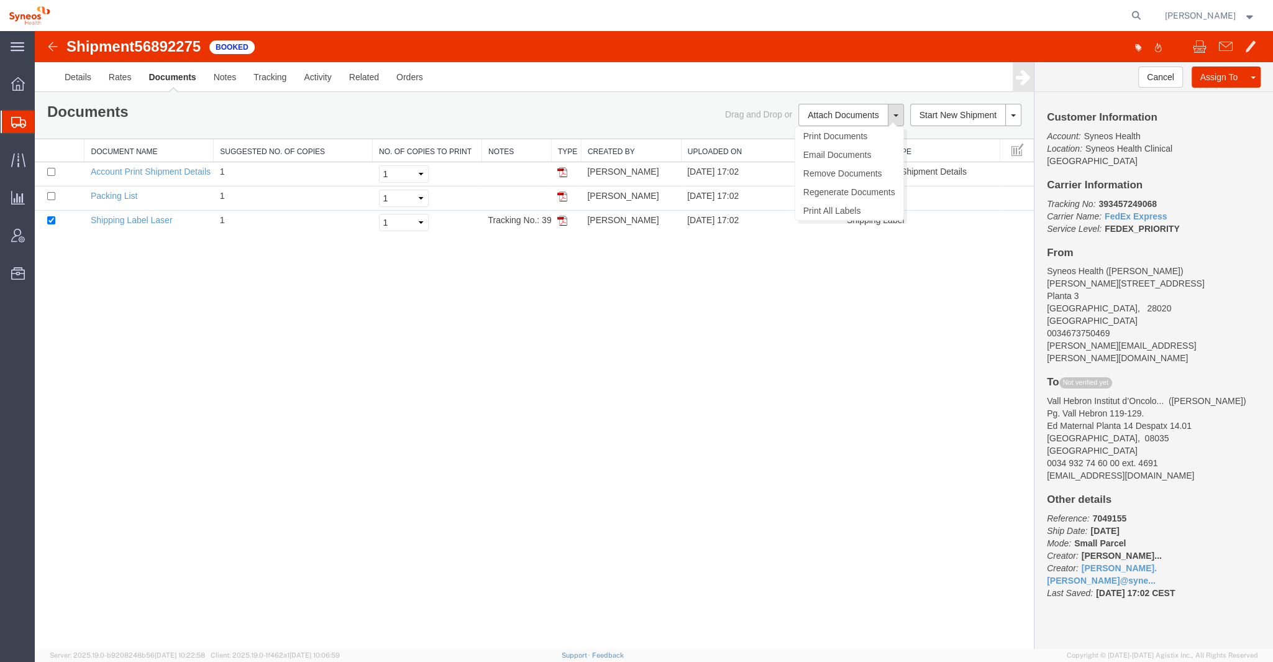
click at [900, 116] on button at bounding box center [896, 115] width 16 height 22
click at [860, 155] on link "Email Documents" at bounding box center [849, 154] width 108 height 19
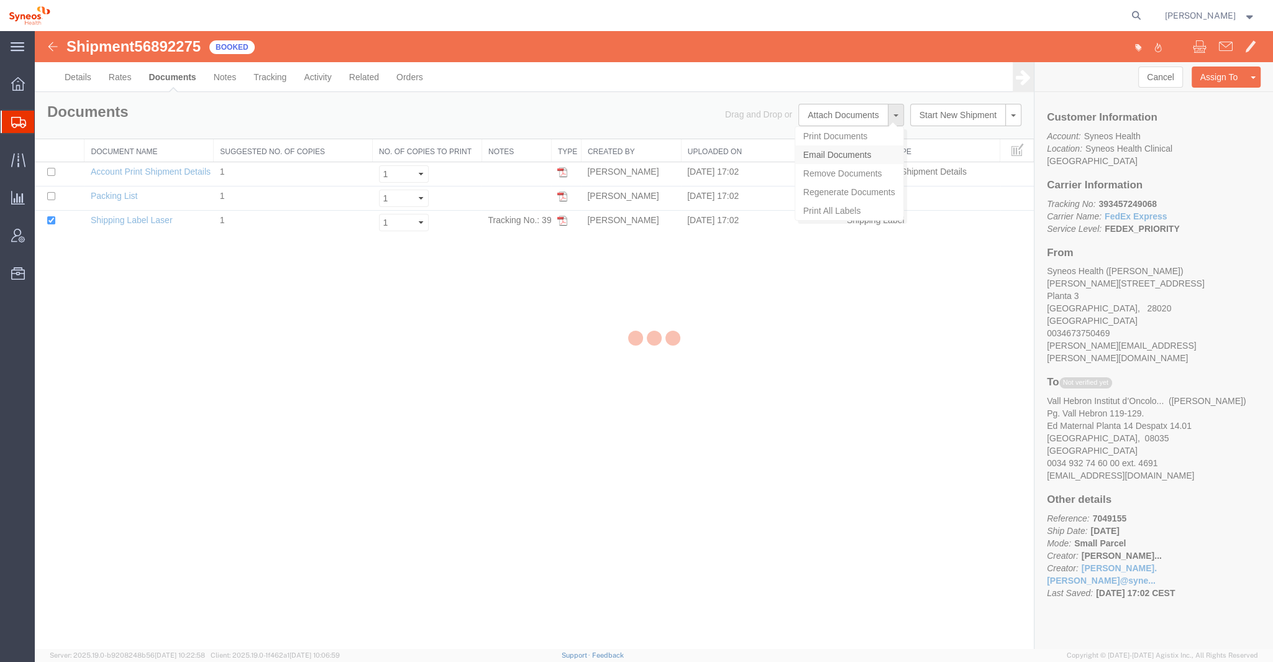
checkbox input "true"
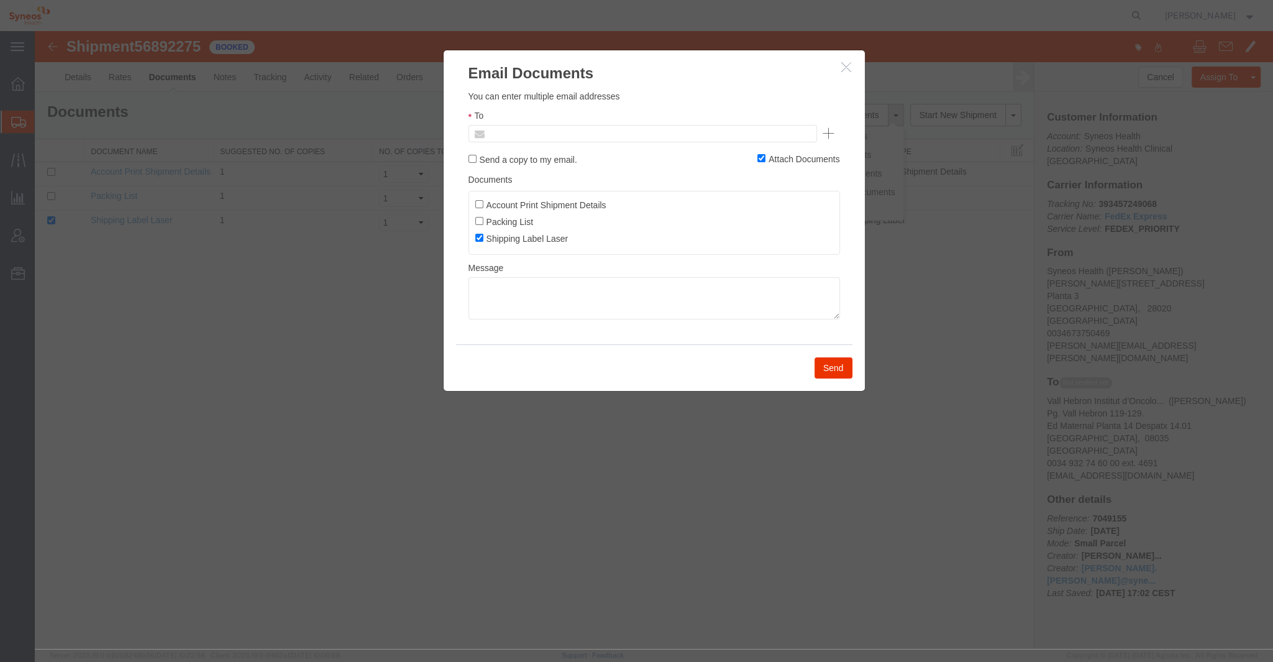
click at [565, 130] on input "text" at bounding box center [558, 134] width 145 height 16
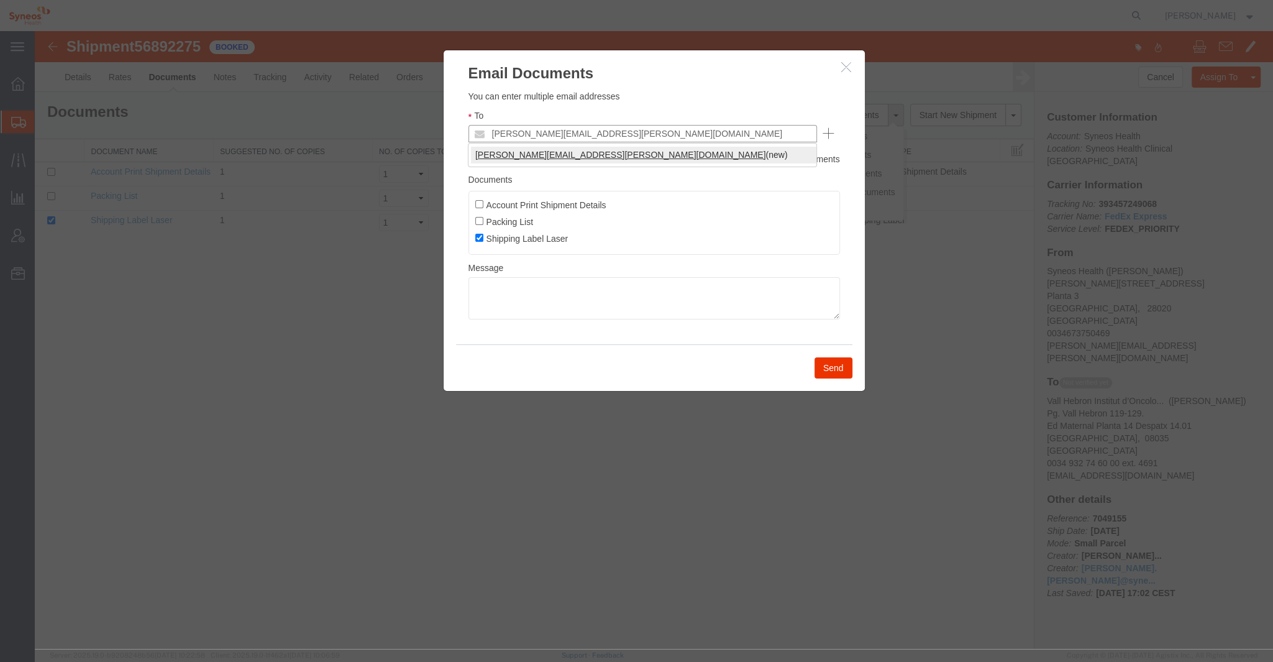
type input "[PERSON_NAME][EMAIL_ADDRESS][PERSON_NAME][DOMAIN_NAME]"
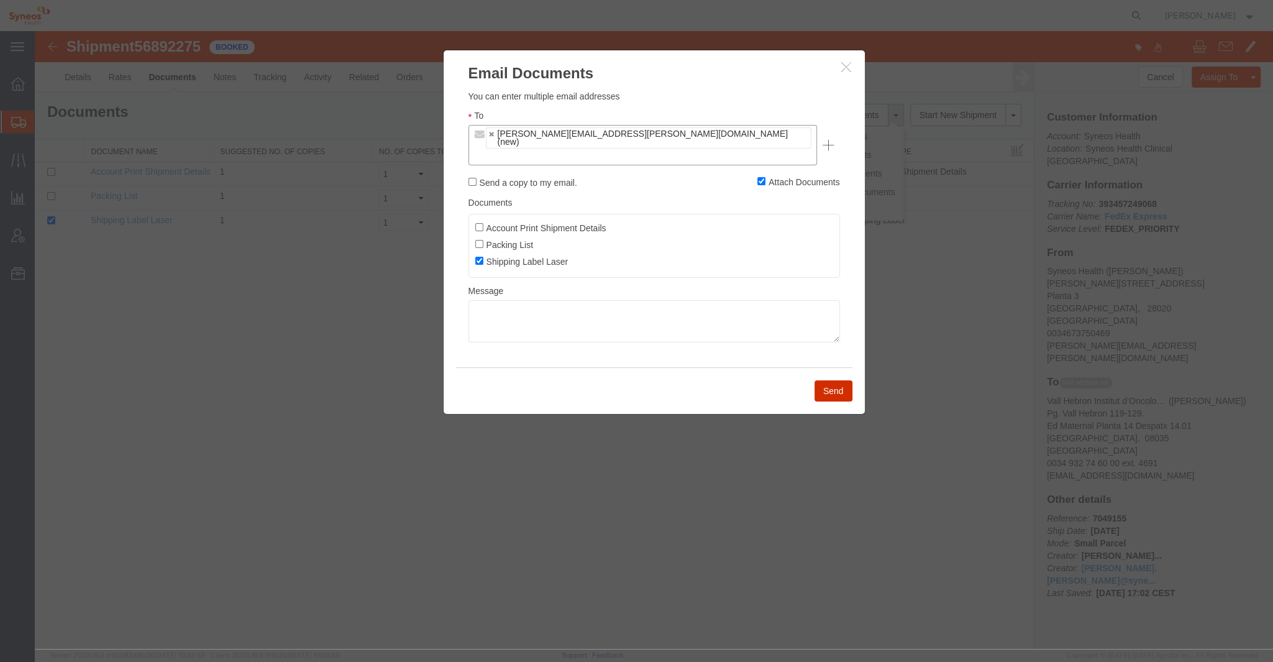
click at [843, 380] on button "Send" at bounding box center [834, 390] width 38 height 21
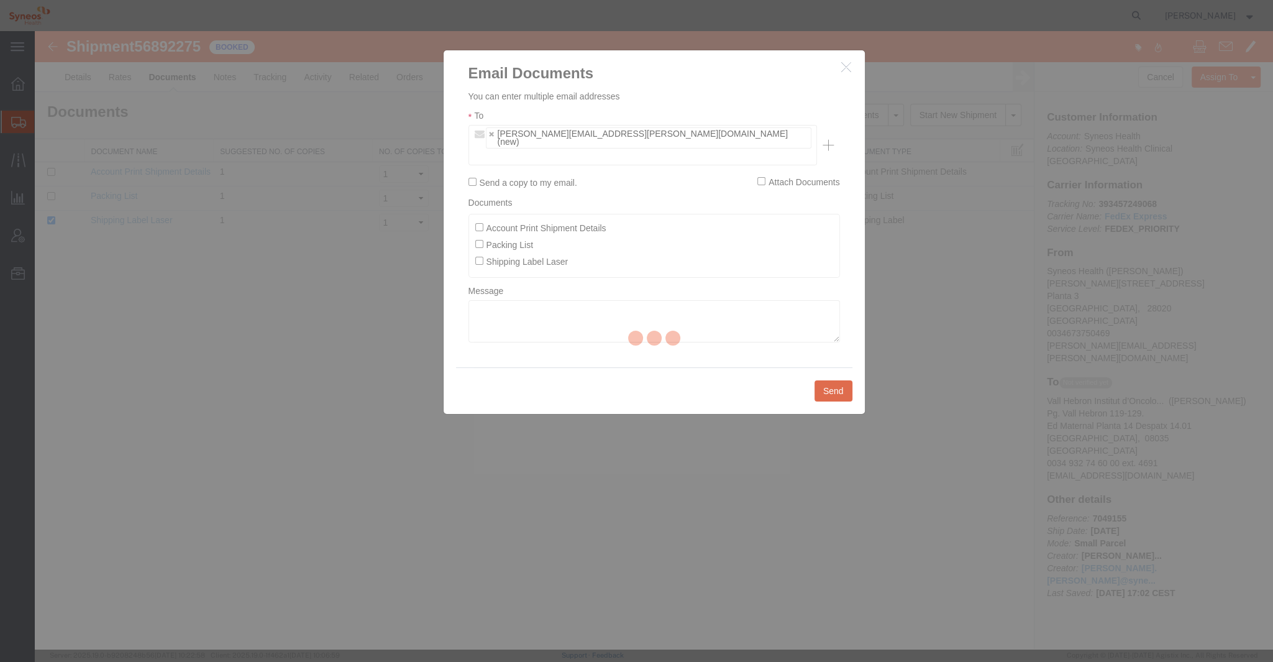
checkbox input "false"
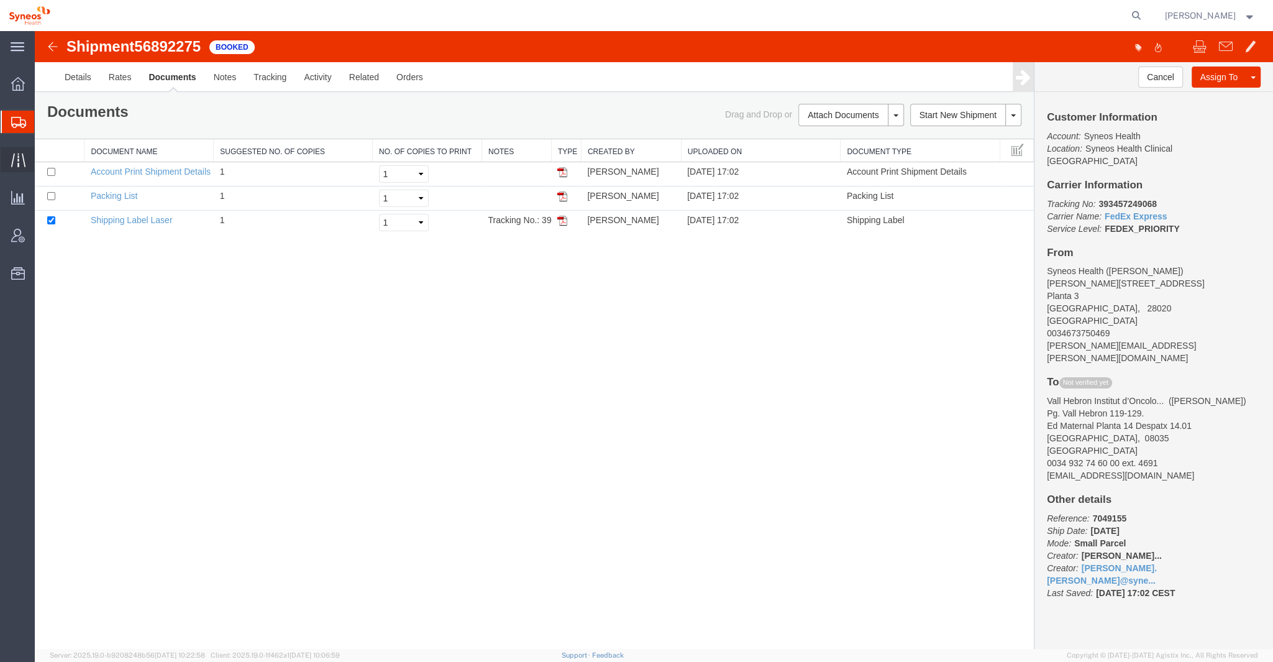
drag, startPoint x: 19, startPoint y: 157, endPoint x: 71, endPoint y: 155, distance: 52.2
click at [19, 157] on icon at bounding box center [18, 160] width 14 height 14
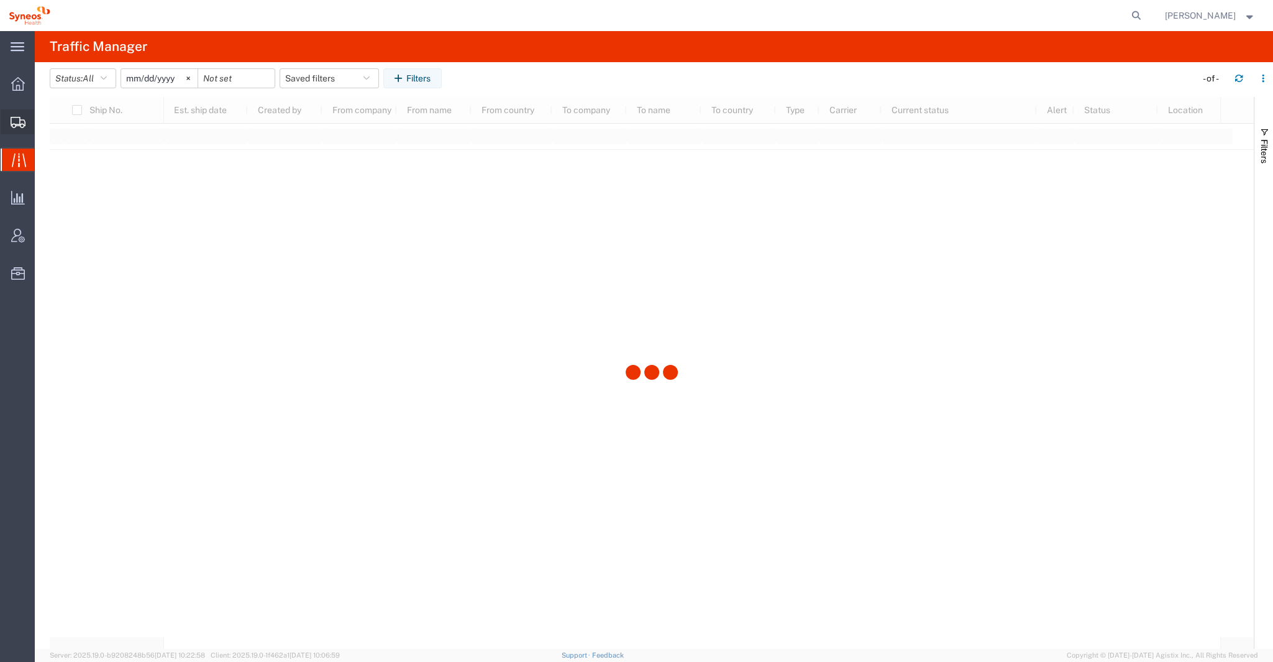
click at [16, 122] on icon at bounding box center [18, 122] width 15 height 11
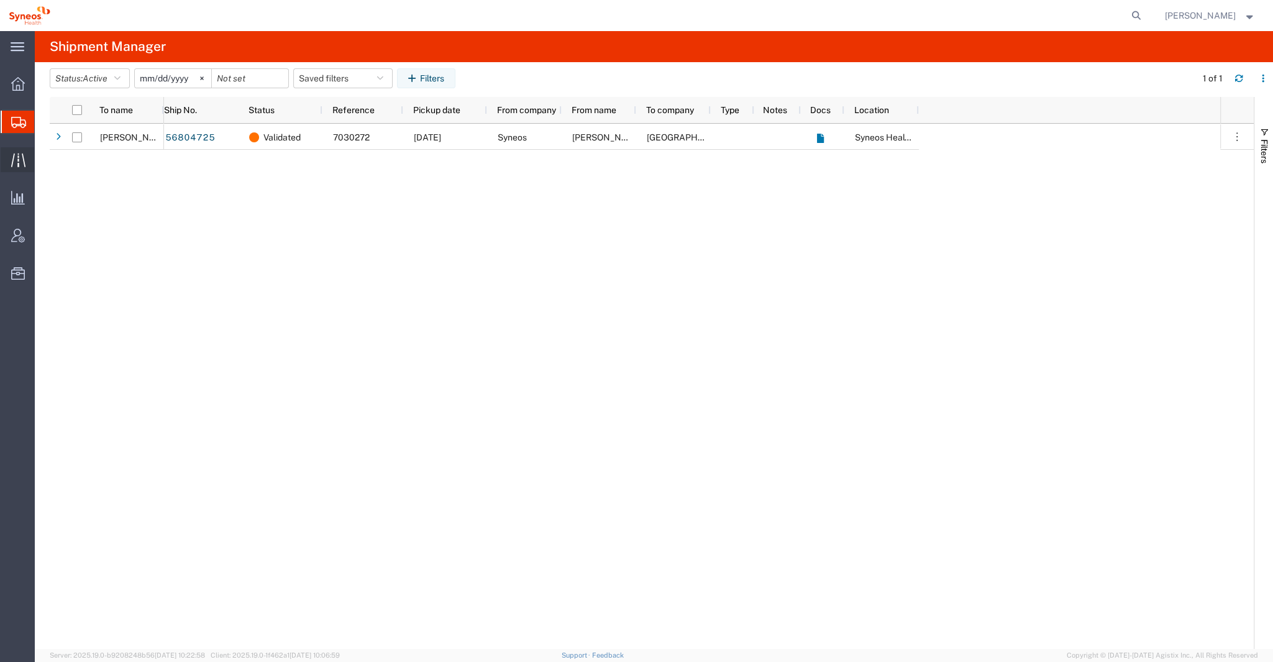
click at [27, 164] on div at bounding box center [18, 159] width 35 height 25
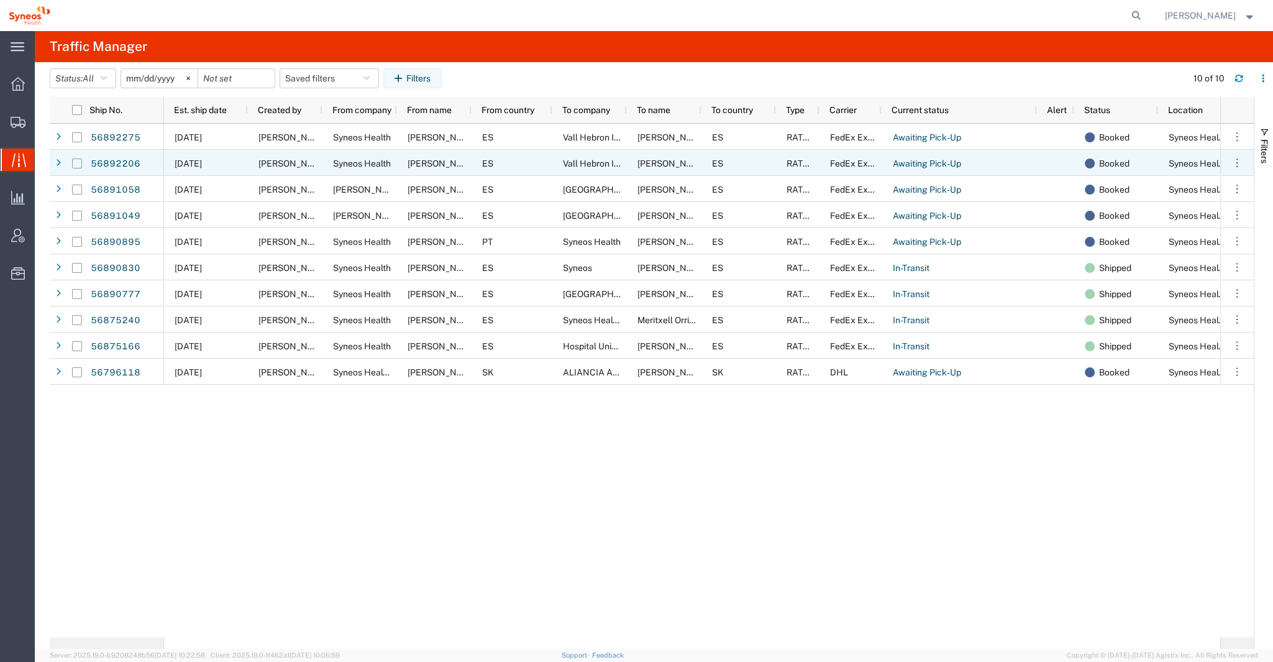
click at [76, 162] on input "Press Space to toggle row selection (unchecked)" at bounding box center [77, 163] width 10 height 10
checkbox input "true"
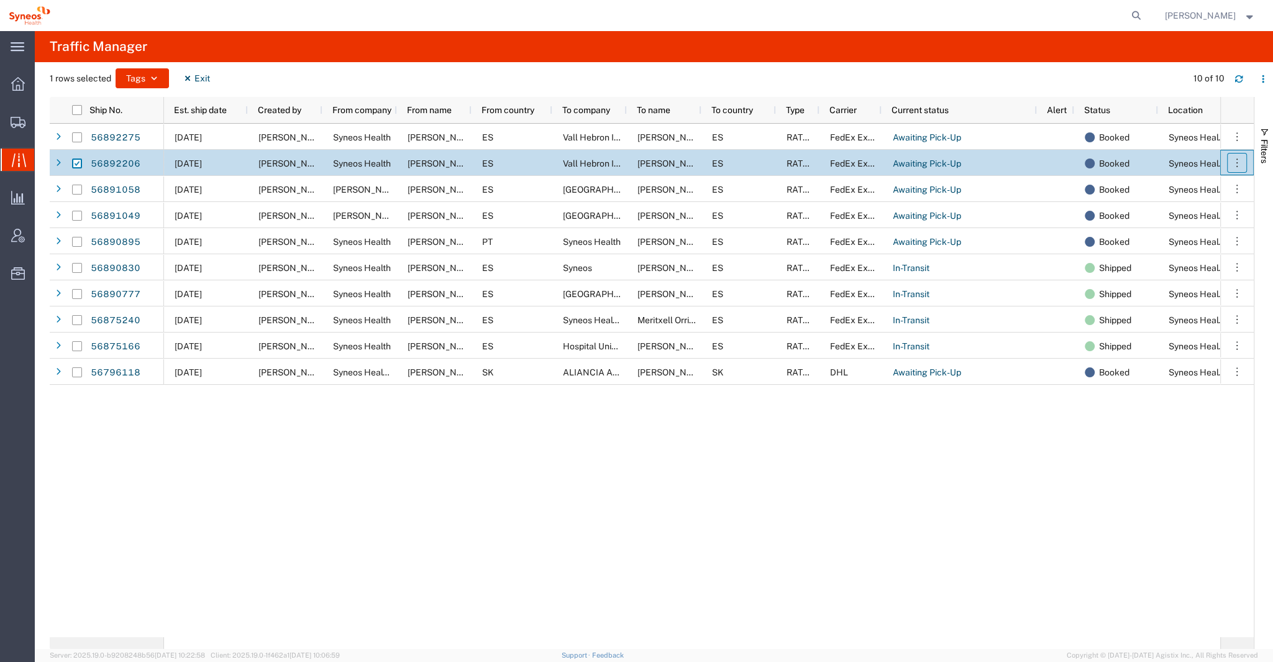
click at [1235, 165] on icon "button" at bounding box center [1237, 163] width 12 height 12
click at [378, 163] on span "Syneos Health" at bounding box center [362, 163] width 58 height 10
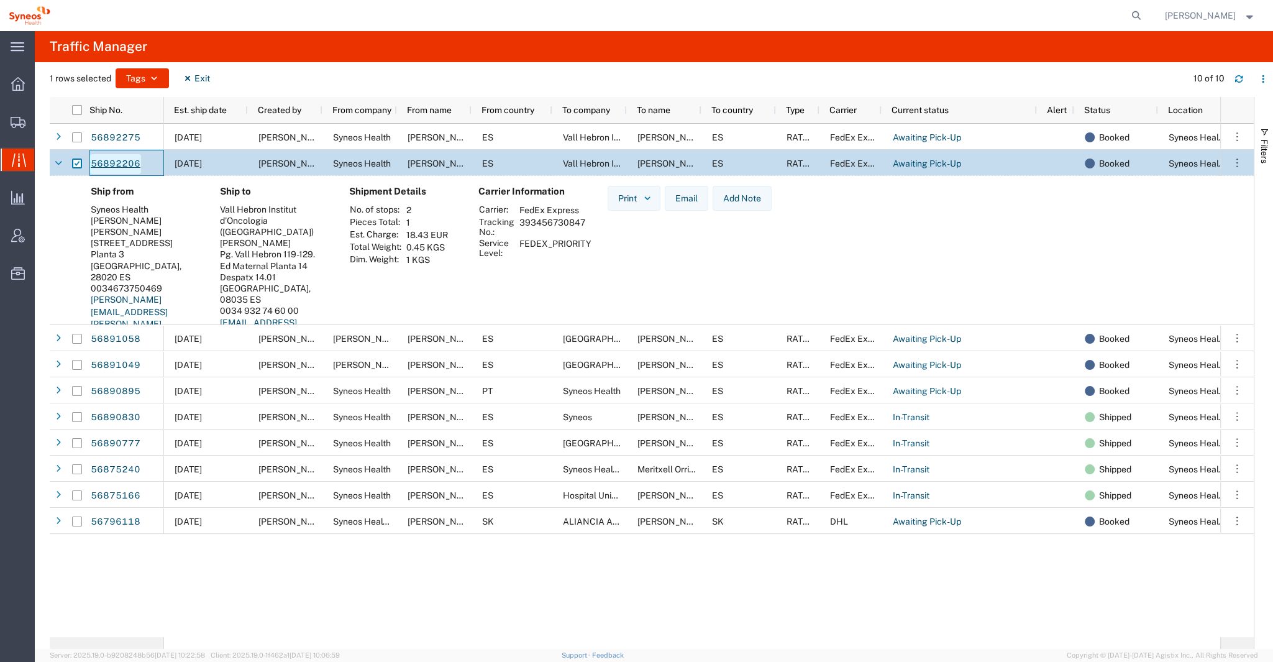
click at [121, 162] on link "56892206" at bounding box center [115, 164] width 51 height 20
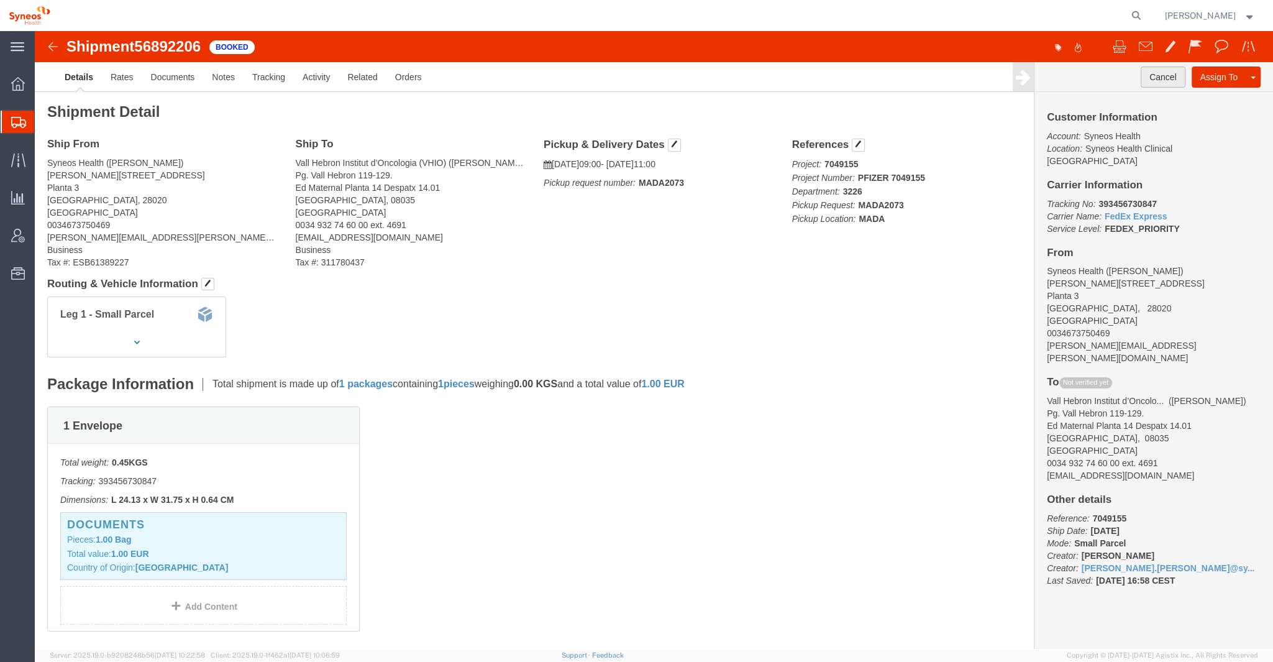
click button "Cancel"
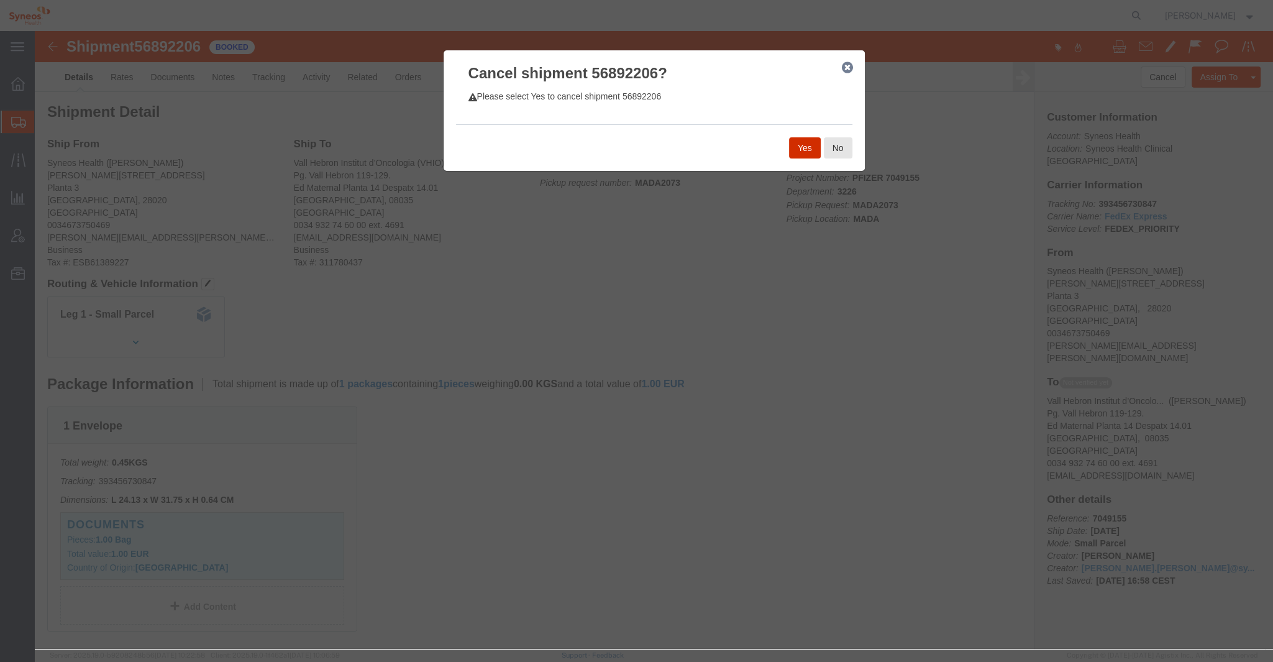
click button "Yes"
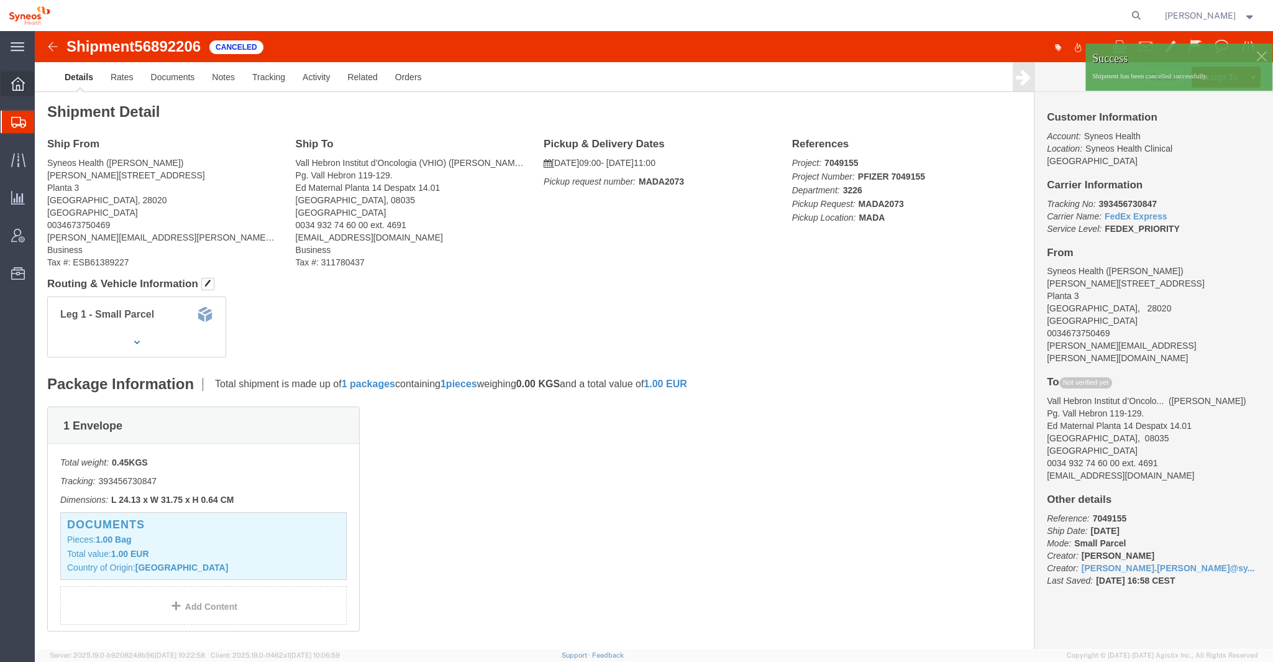
click at [16, 89] on icon at bounding box center [18, 84] width 14 height 14
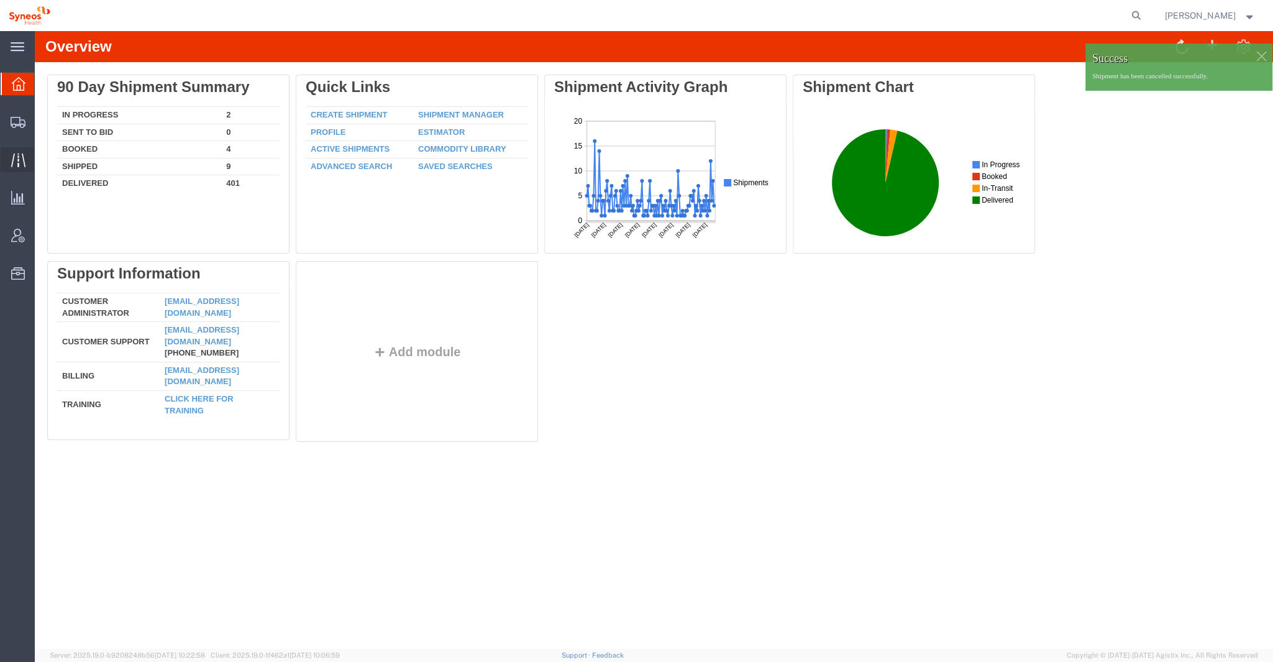
click at [16, 161] on icon at bounding box center [18, 160] width 14 height 14
